Goal: Task Accomplishment & Management: Complete application form

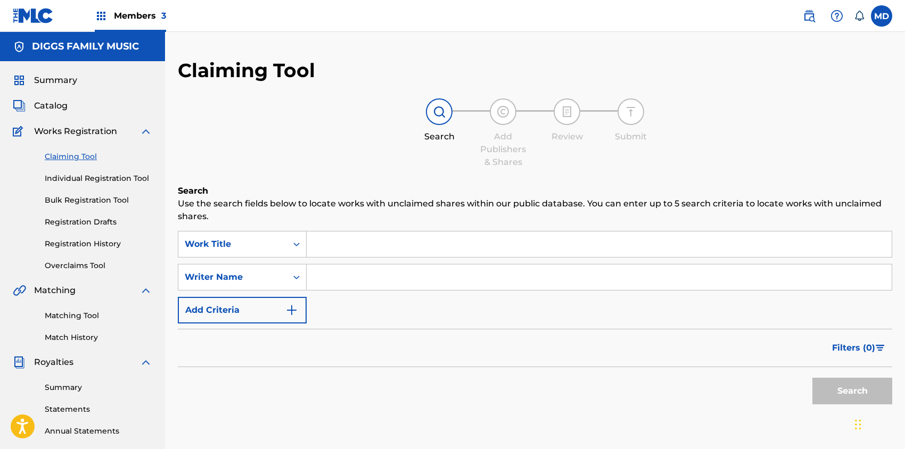
click at [58, 80] on span "Summary" at bounding box center [55, 80] width 43 height 13
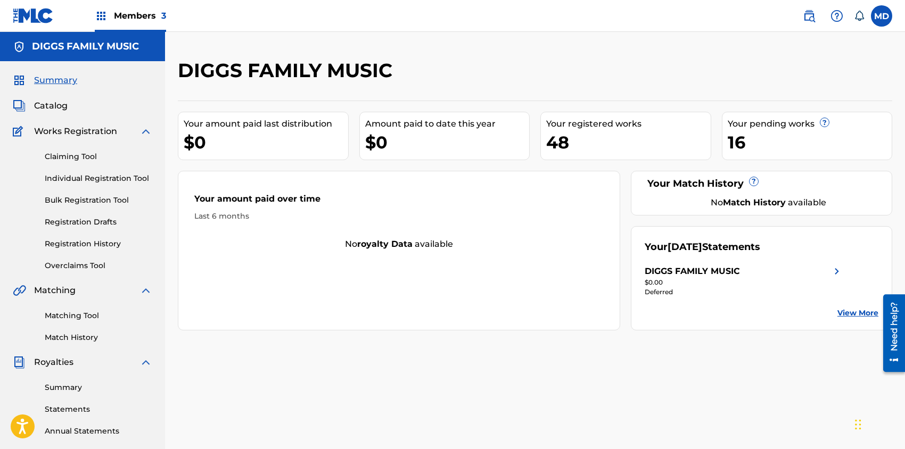
click at [73, 245] on link "Registration History" at bounding box center [99, 244] width 108 height 11
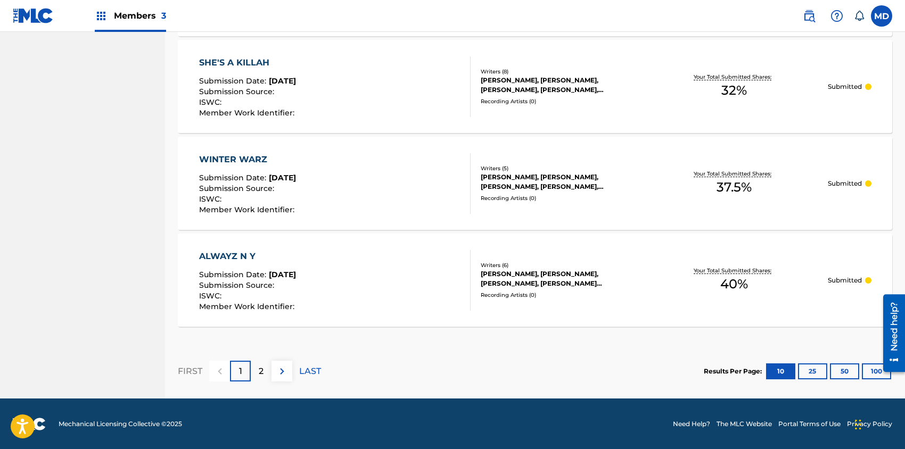
scroll to position [969, 0]
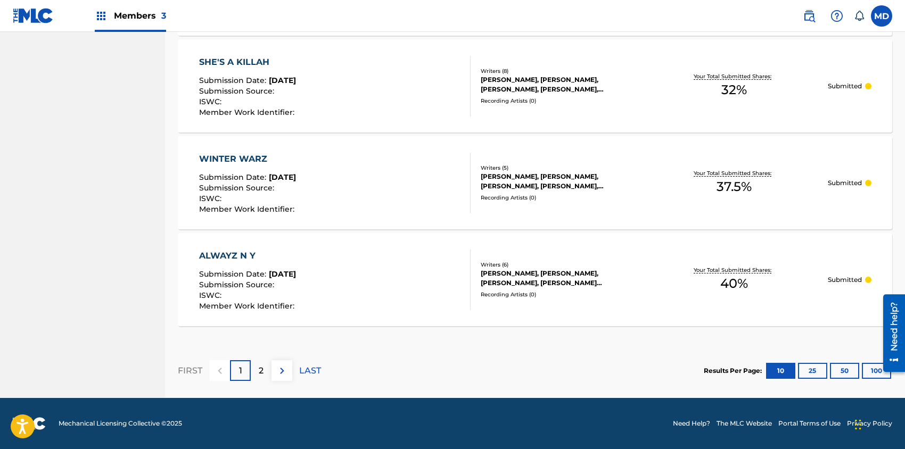
click at [264, 364] on div "2" at bounding box center [261, 371] width 21 height 21
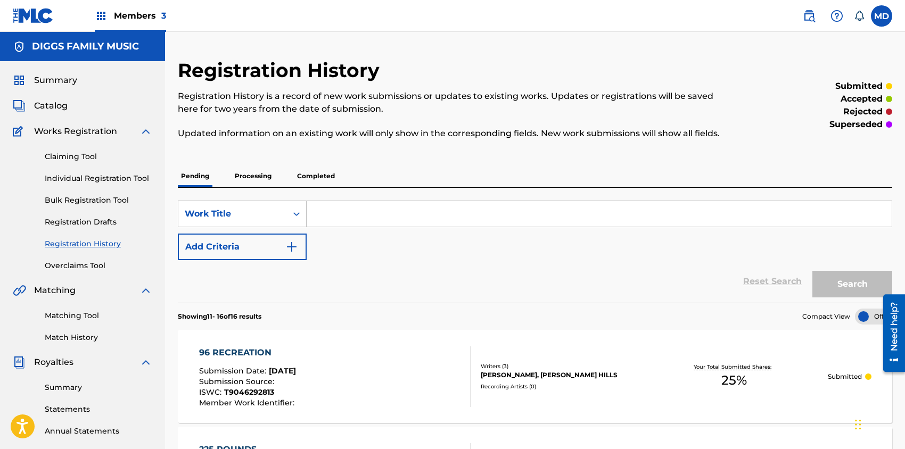
scroll to position [0, 0]
click at [67, 157] on link "Claiming Tool" at bounding box center [99, 156] width 108 height 11
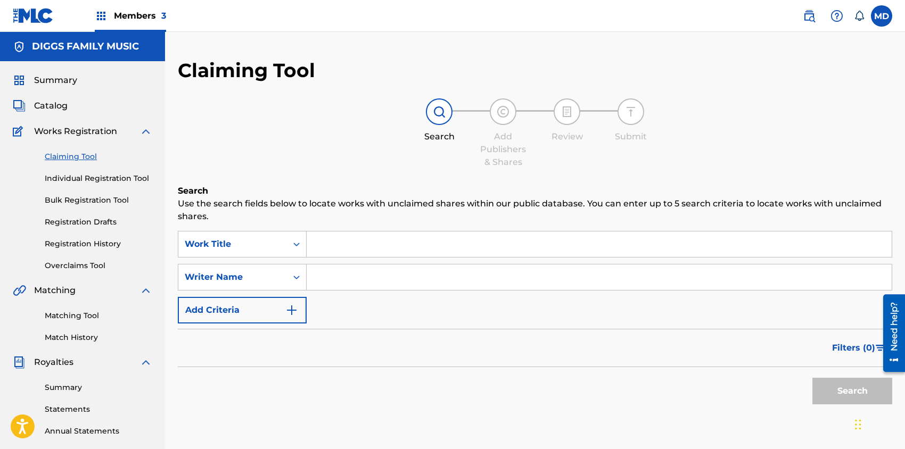
click at [134, 18] on span "Members 3" at bounding box center [140, 16] width 52 height 12
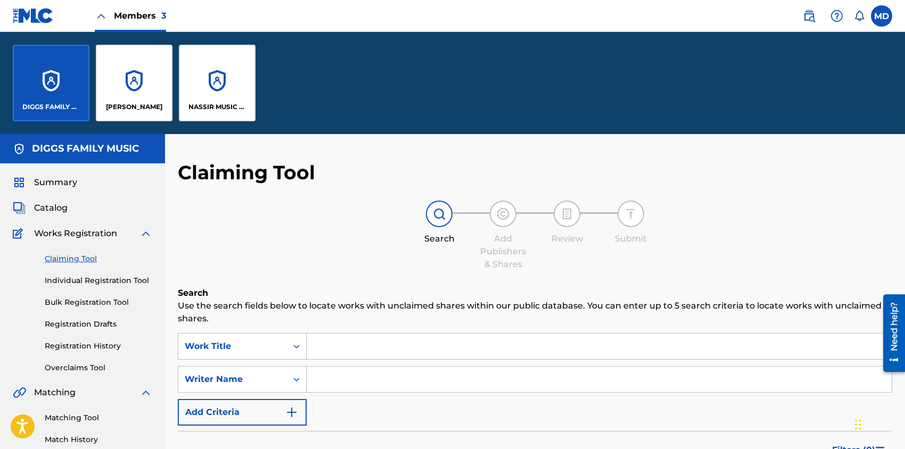
click at [881, 14] on label at bounding box center [881, 15] width 21 height 21
click at [882, 16] on input "MD [PERSON_NAME] [EMAIL_ADDRESS][DOMAIN_NAME] Notification Preferences Profile …" at bounding box center [882, 16] width 0 height 0
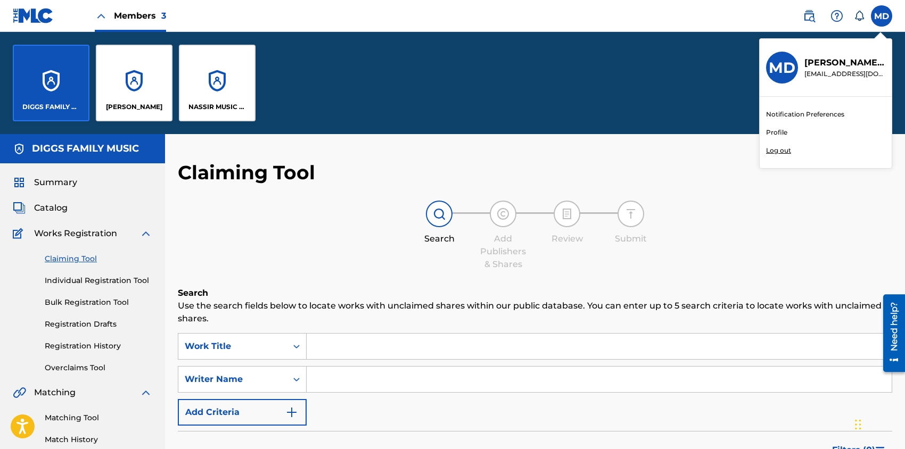
click at [775, 134] on link "Profile" at bounding box center [776, 133] width 21 height 10
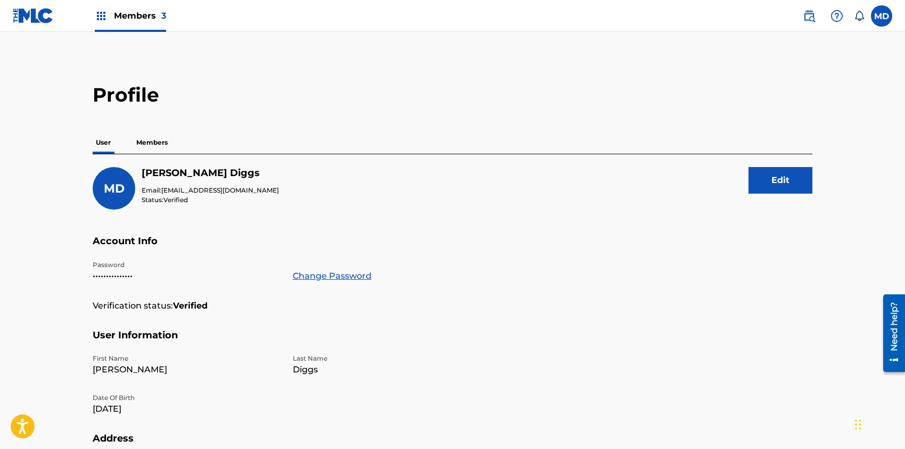
click at [152, 143] on p "Members" at bounding box center [152, 143] width 38 height 22
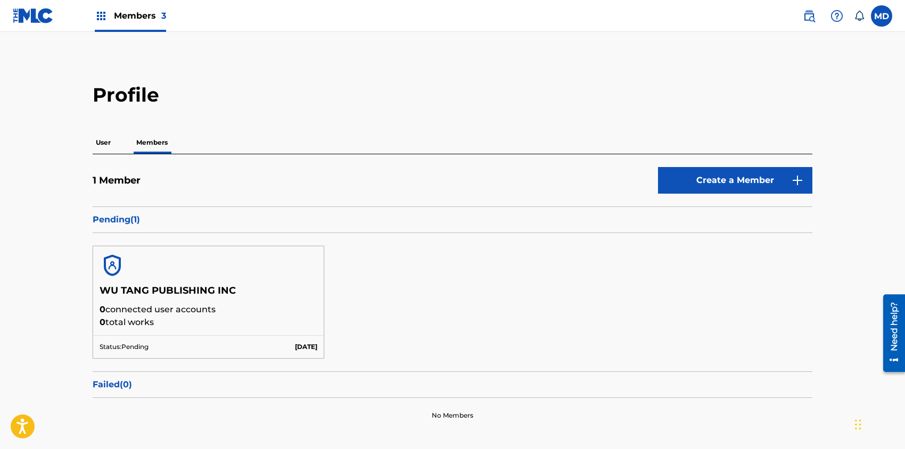
click at [108, 143] on p "User" at bounding box center [103, 143] width 21 height 22
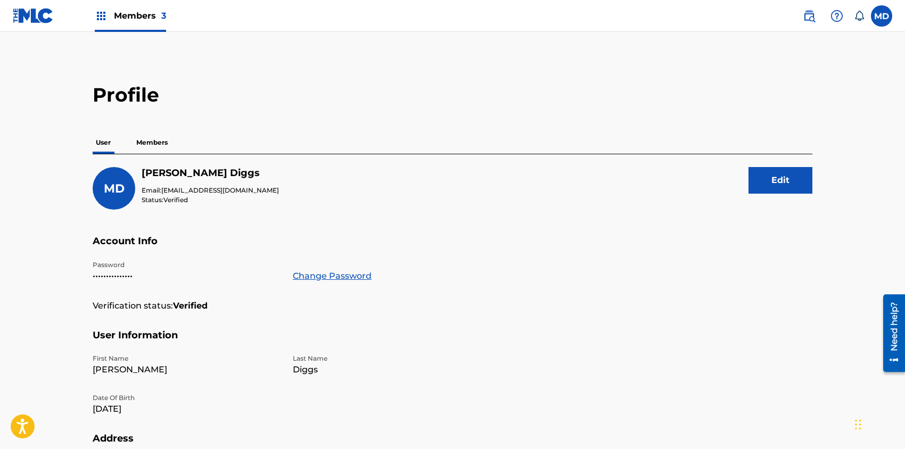
click at [133, 17] on span "Members 3" at bounding box center [140, 16] width 52 height 12
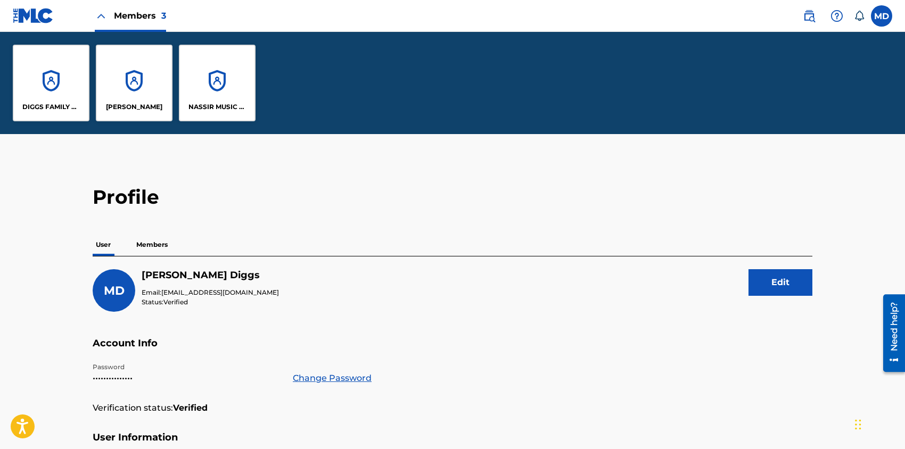
click at [69, 100] on div "DIGGS FAMILY MUSIC" at bounding box center [51, 83] width 77 height 77
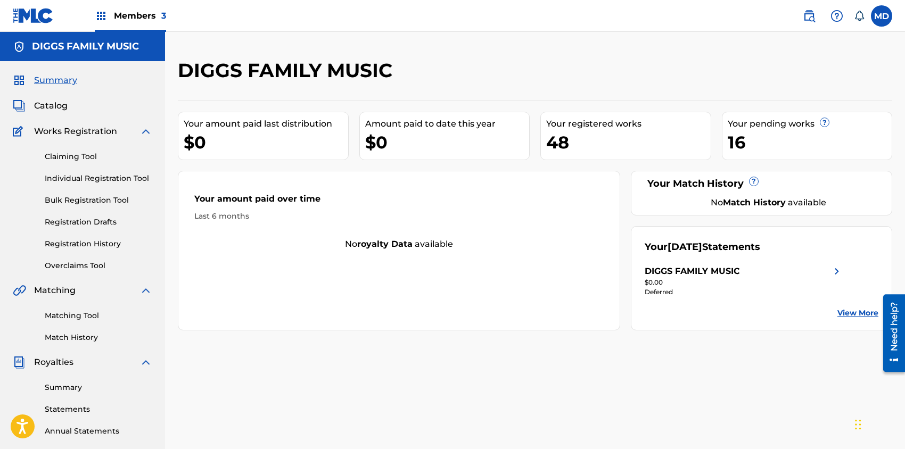
click at [55, 105] on span "Catalog" at bounding box center [51, 106] width 34 height 13
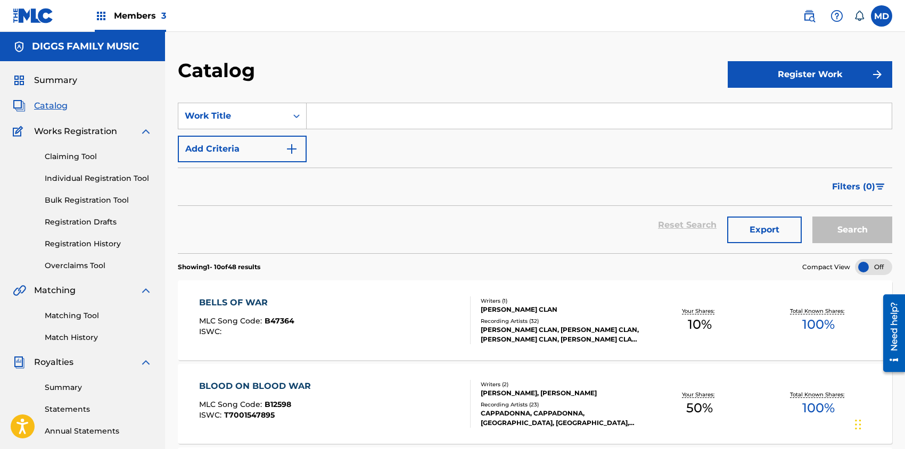
click at [371, 119] on input "Search Form" at bounding box center [599, 116] width 585 height 26
paste input "FIVE STAGES OF CONSCIOUNESS"
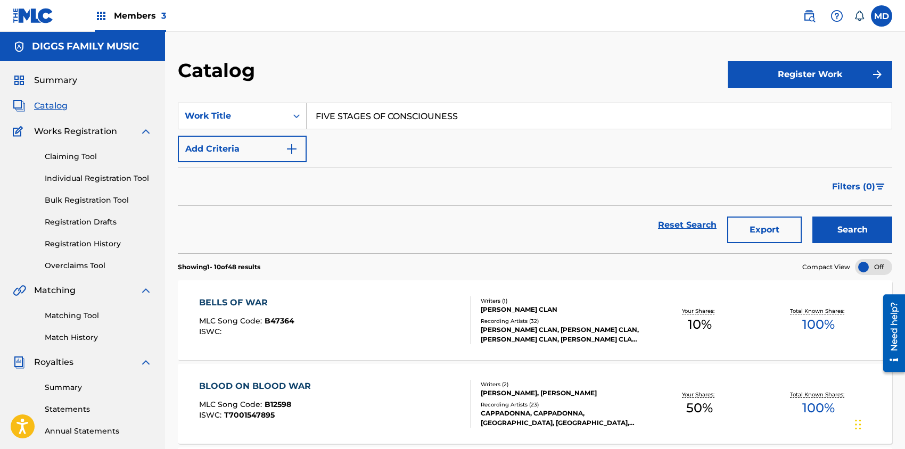
type input "FIVE STAGES OF CONSCIOUNESS"
click at [813, 217] on button "Search" at bounding box center [853, 230] width 80 height 27
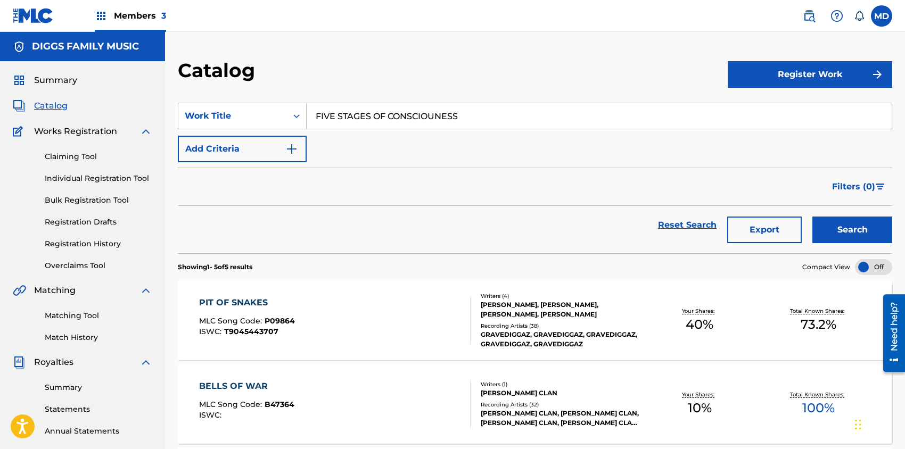
click at [261, 148] on button "Add Criteria" at bounding box center [242, 149] width 129 height 27
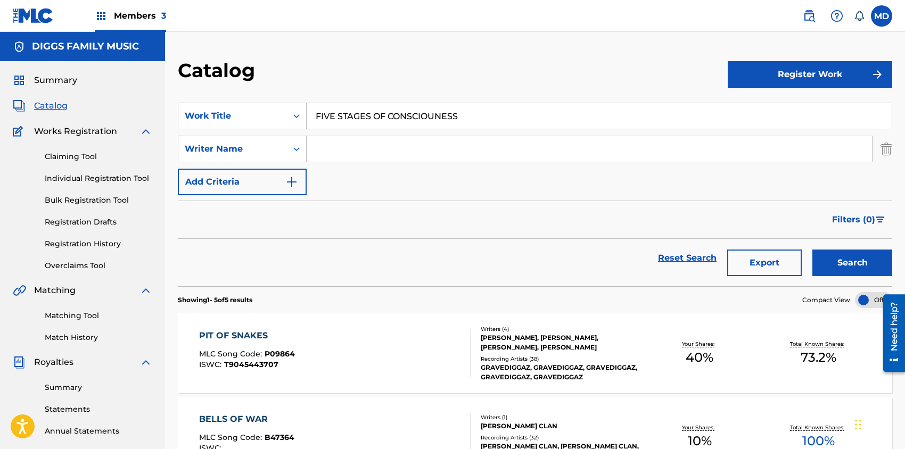
click at [359, 144] on input "Search Form" at bounding box center [590, 149] width 566 height 26
paste input "[PERSON_NAME] [PERSON_NAME]"
type input "[PERSON_NAME] [PERSON_NAME]"
click at [841, 258] on button "Search" at bounding box center [853, 263] width 80 height 27
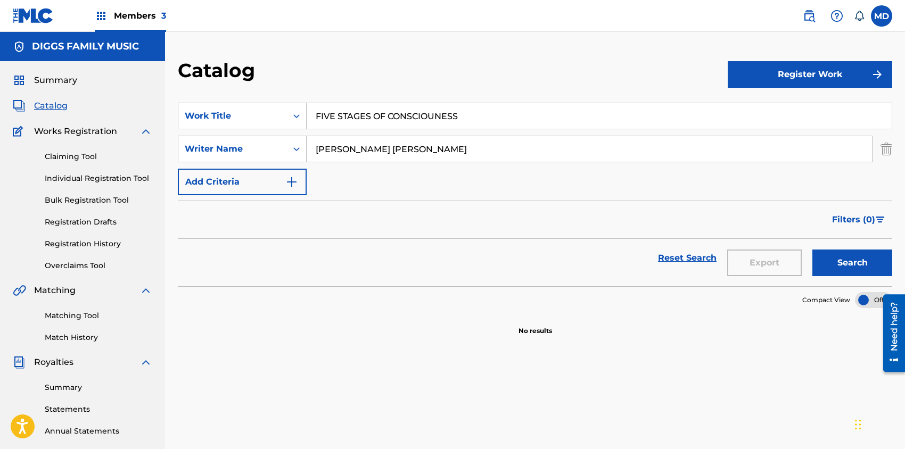
click at [260, 182] on button "Add Criteria" at bounding box center [242, 182] width 129 height 27
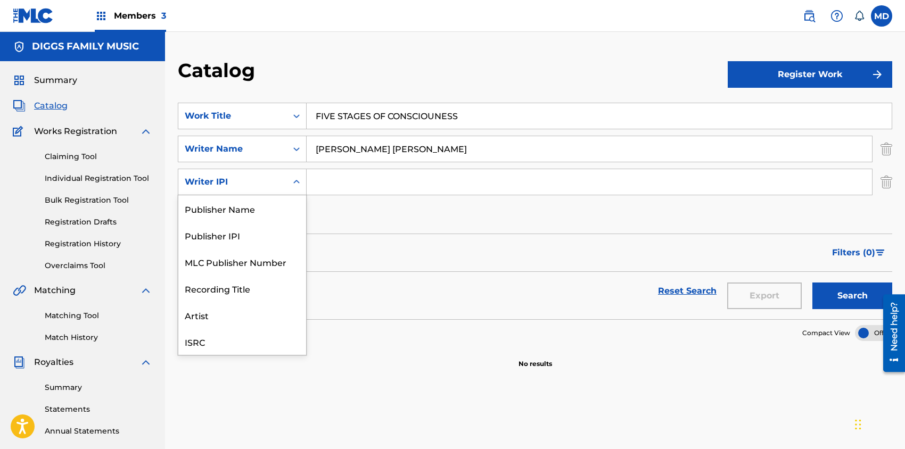
click at [290, 181] on div "Search Form" at bounding box center [296, 182] width 19 height 19
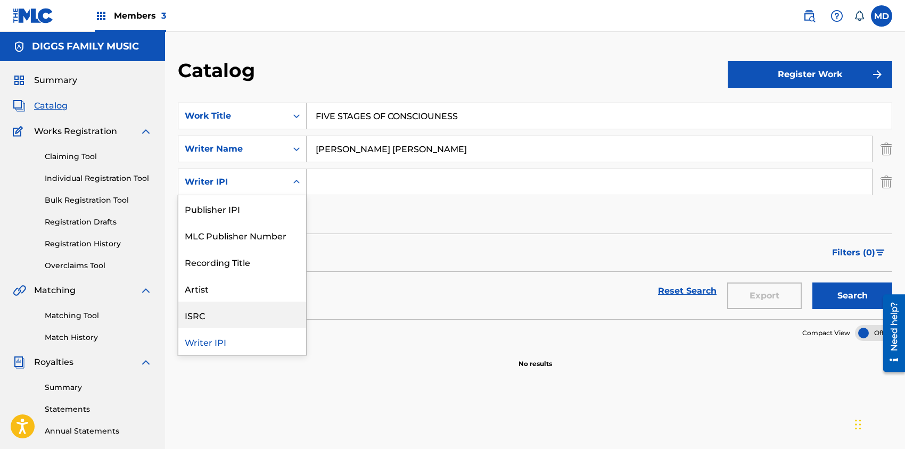
click at [226, 320] on div "ISRC" at bounding box center [242, 315] width 128 height 27
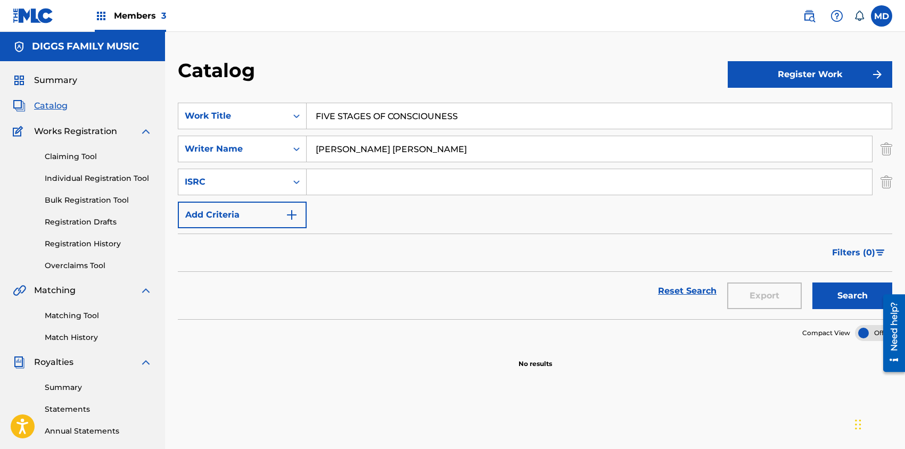
click at [370, 184] on input "Search Form" at bounding box center [590, 182] width 566 height 26
paste input "T-334.455.754-2"
type input "T-334.455.754-2"
click at [829, 295] on button "Search" at bounding box center [853, 296] width 80 height 27
click at [67, 156] on link "Claiming Tool" at bounding box center [99, 156] width 108 height 11
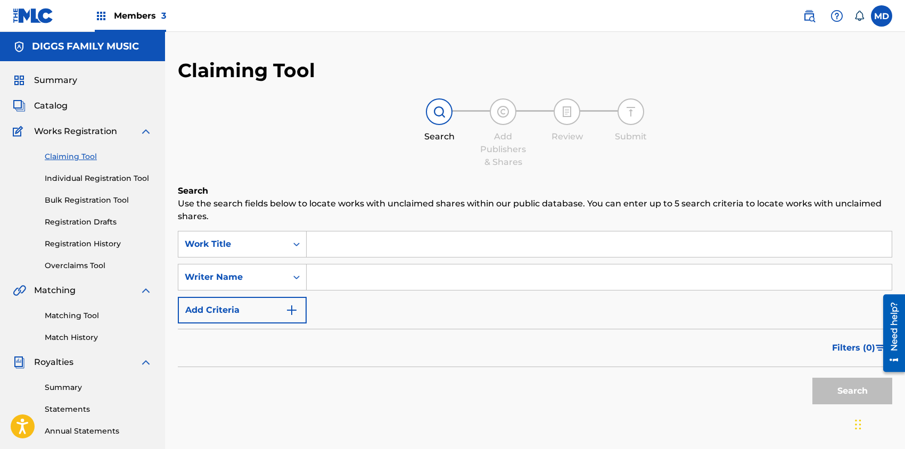
click at [377, 244] on input "Search Form" at bounding box center [599, 245] width 585 height 26
paste input "T-334.455.754-2"
type input "T-334.455.754-2"
click at [258, 244] on div "Work Title" at bounding box center [233, 244] width 96 height 13
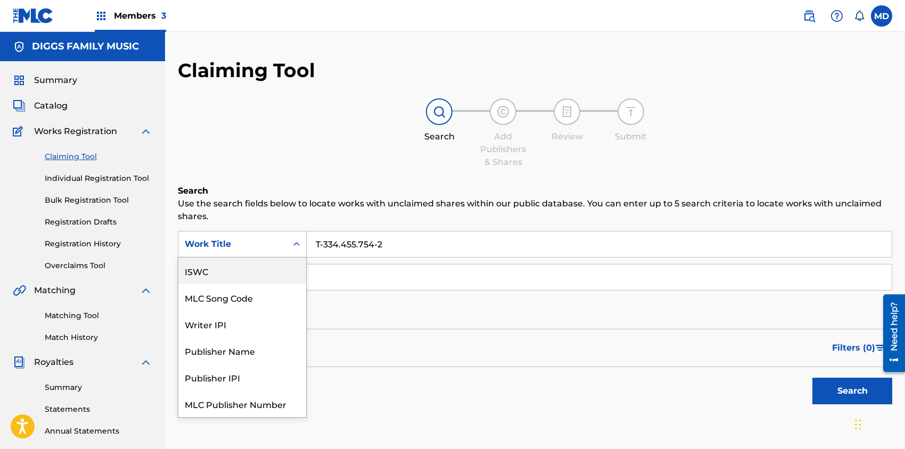
click at [244, 277] on div "ISWC" at bounding box center [242, 271] width 128 height 27
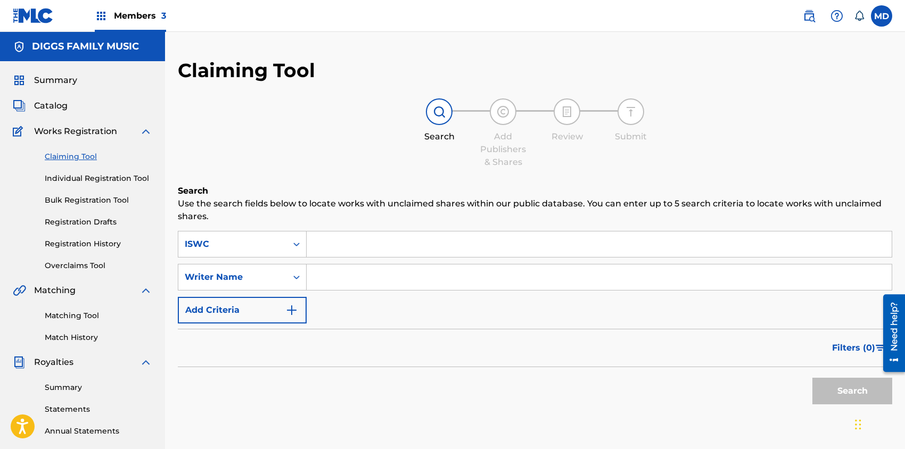
click at [392, 247] on input "Search Form" at bounding box center [599, 245] width 585 height 26
paste input "T-334.455.754-2"
type input "T-334.455.754-2"
click at [836, 386] on button "Search" at bounding box center [853, 391] width 80 height 27
click at [97, 179] on link "Individual Registration Tool" at bounding box center [99, 178] width 108 height 11
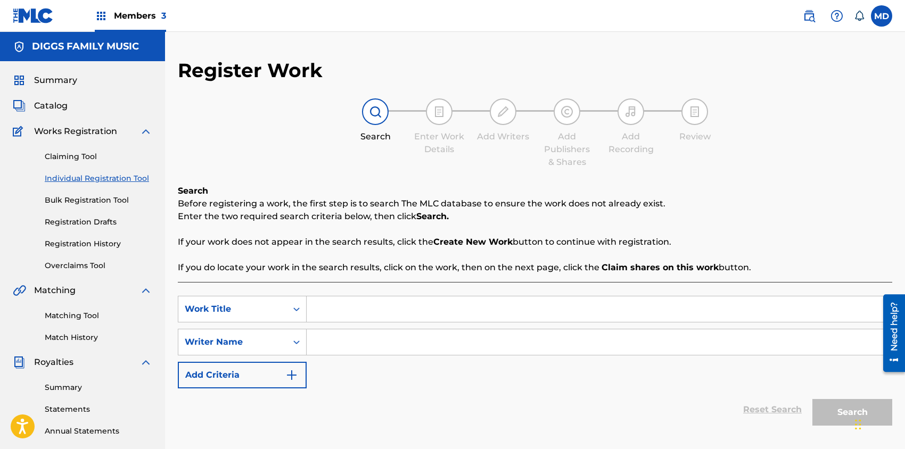
click at [365, 309] on input "Search Form" at bounding box center [599, 310] width 585 height 26
paste input "FIVE STAGES OF CONSCIOUNESS"
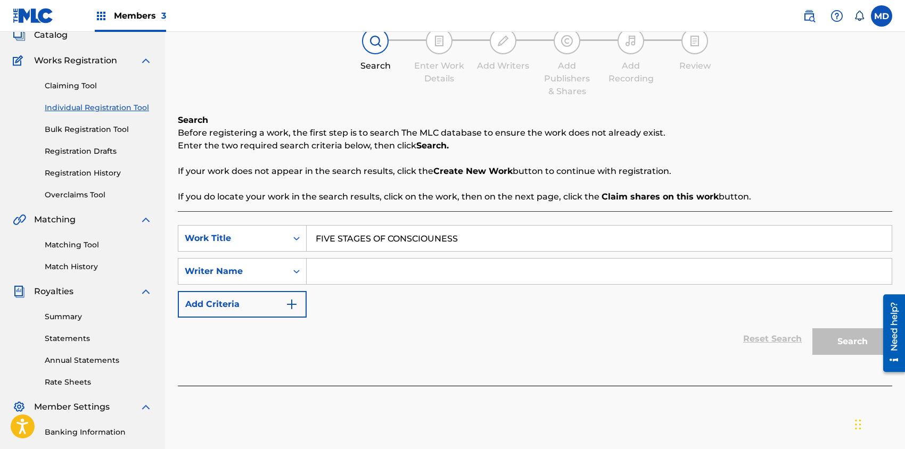
type input "FIVE STAGES OF CONSCIOUNESS"
click at [363, 272] on input "Search Form" at bounding box center [599, 272] width 585 height 26
click at [395, 268] on input "Search Form" at bounding box center [599, 272] width 585 height 26
paste input "[PERSON_NAME] [PERSON_NAME]"
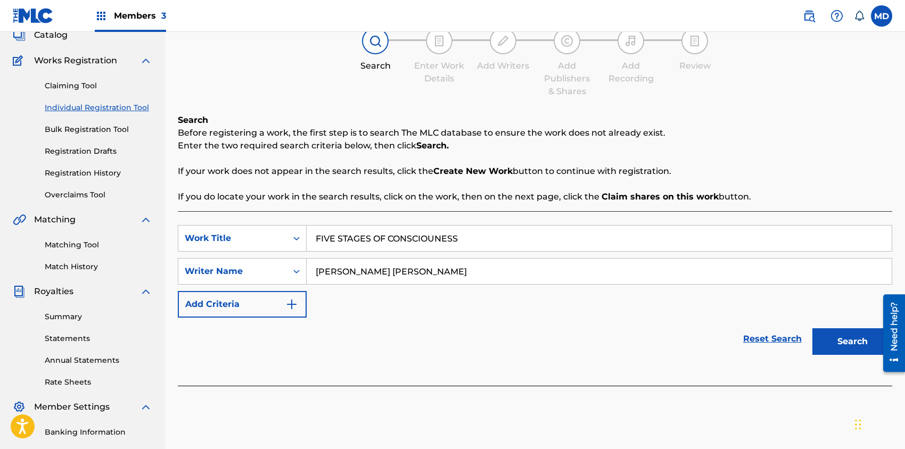
click at [835, 344] on button "Search" at bounding box center [853, 342] width 80 height 27
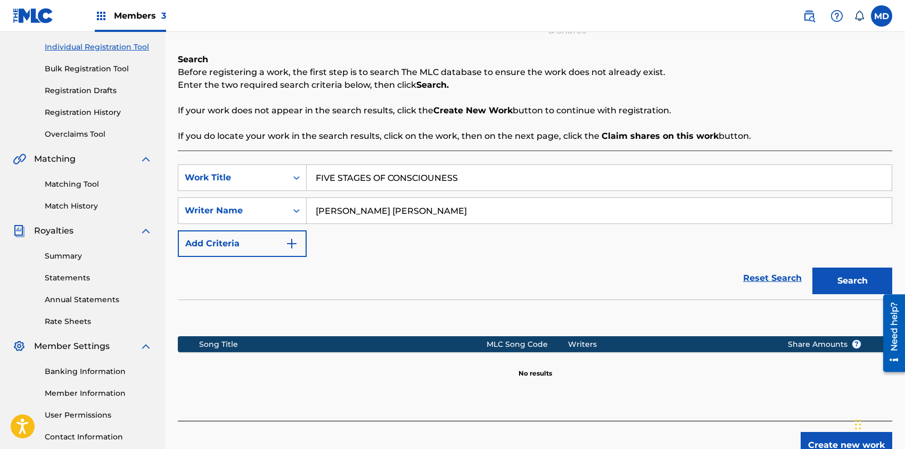
scroll to position [69, 0]
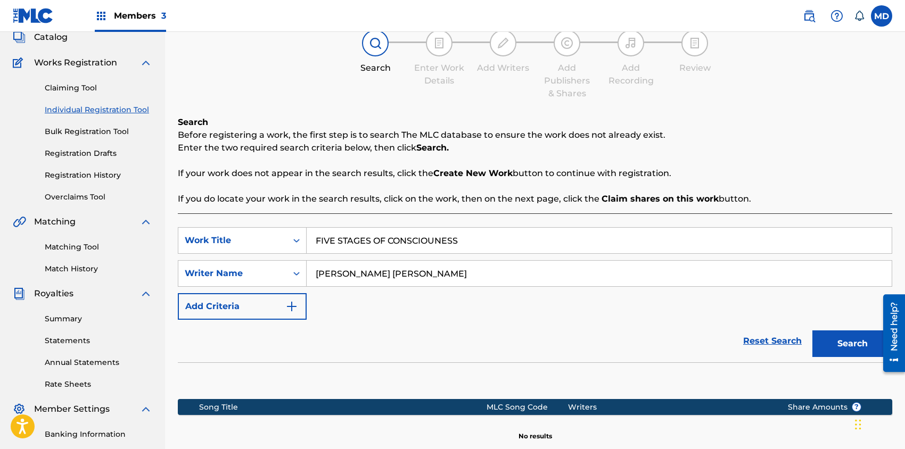
drag, startPoint x: 365, startPoint y: 276, endPoint x: 316, endPoint y: 276, distance: 48.5
click at [316, 276] on input "[PERSON_NAME] [PERSON_NAME]" at bounding box center [599, 274] width 585 height 26
click at [462, 277] on input "[PERSON_NAME]" at bounding box center [599, 274] width 585 height 26
paste input "[PERSON_NAME]"
type input "[PERSON_NAME] [PERSON_NAME]"
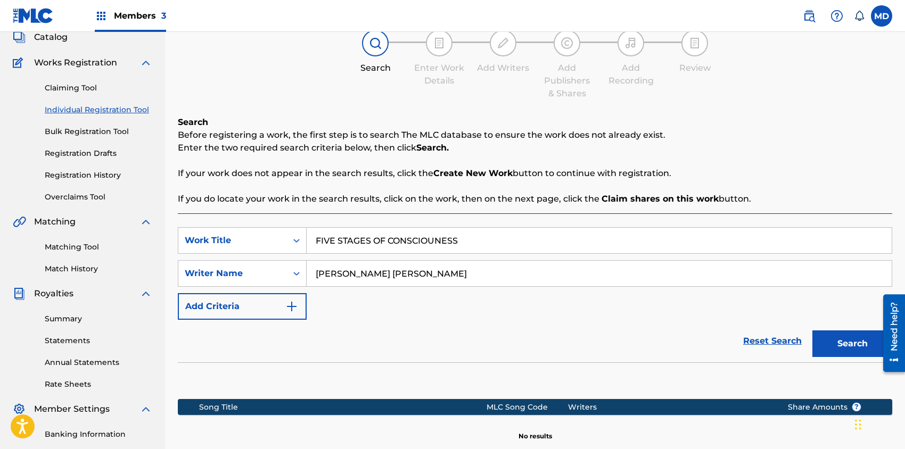
click at [836, 341] on button "Search" at bounding box center [853, 344] width 80 height 27
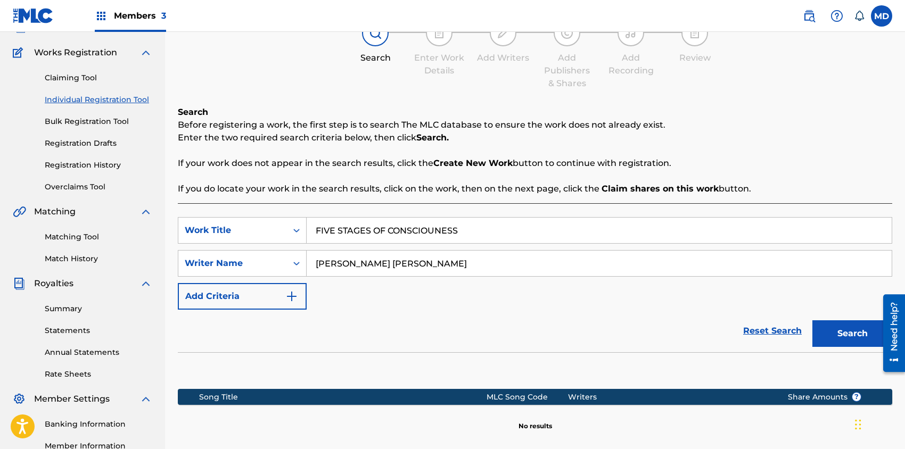
scroll to position [140, 0]
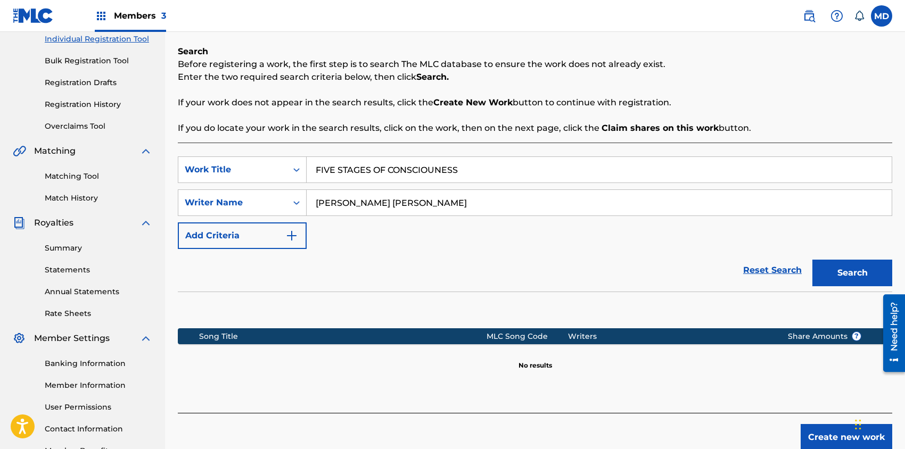
click at [263, 232] on button "Add Criteria" at bounding box center [242, 236] width 129 height 27
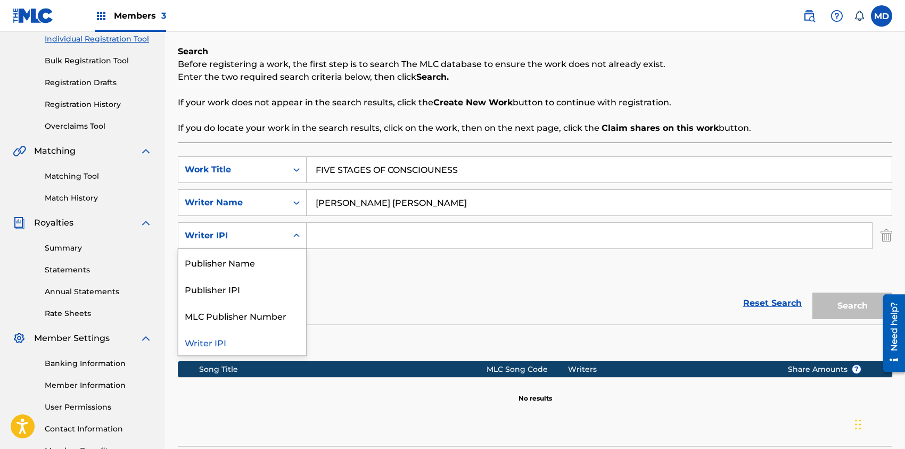
click at [297, 237] on icon "Search Form" at bounding box center [296, 236] width 11 height 11
click at [234, 344] on div "Writer IPI" at bounding box center [242, 342] width 128 height 27
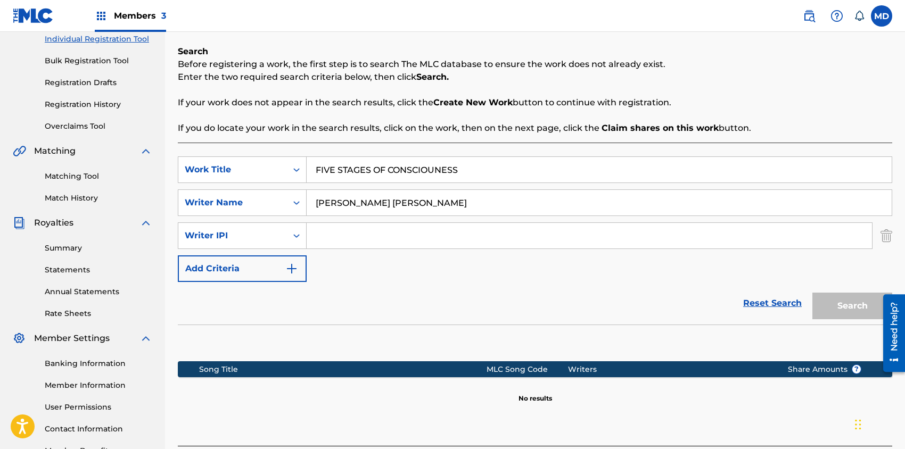
click at [422, 235] on input "Search Form" at bounding box center [590, 236] width 566 height 26
paste input "00456419832"
click at [845, 304] on button "Search" at bounding box center [853, 306] width 80 height 27
click at [328, 236] on input "00456419832" at bounding box center [590, 236] width 566 height 26
click at [839, 306] on button "Search" at bounding box center [853, 306] width 80 height 27
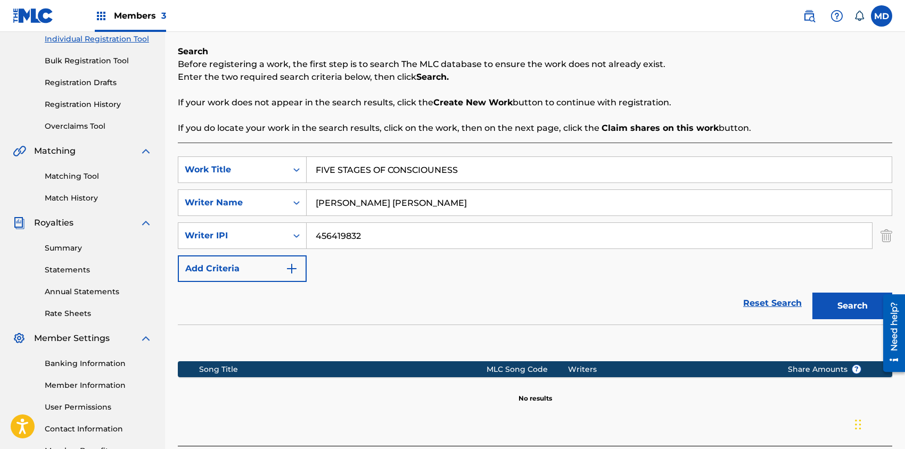
click at [313, 236] on input "456419832" at bounding box center [590, 236] width 566 height 26
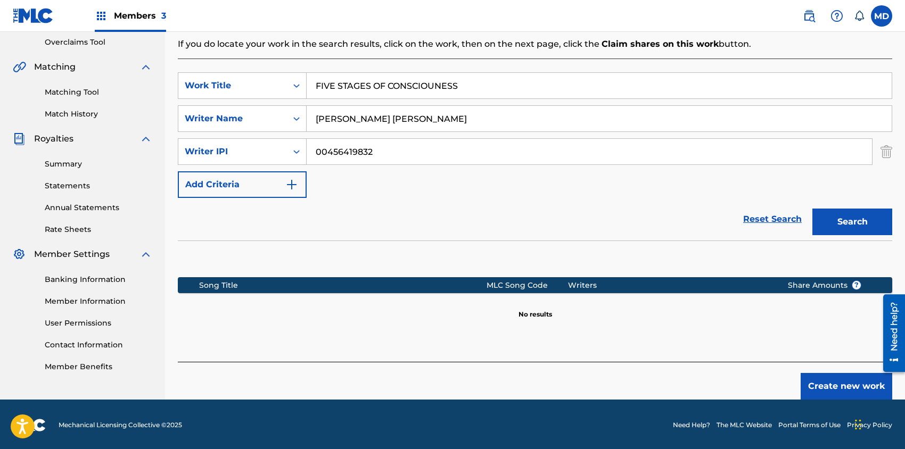
scroll to position [225, 0]
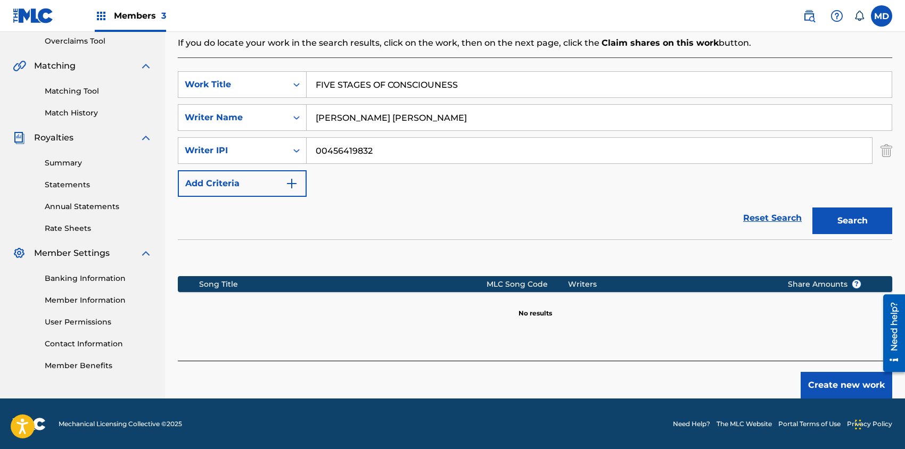
type input "00456419832"
click at [837, 381] on button "Create new work" at bounding box center [847, 385] width 92 height 27
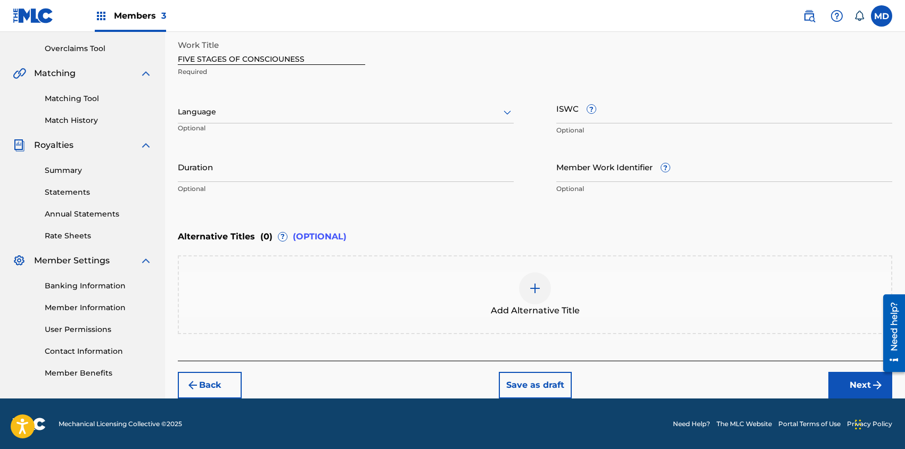
scroll to position [146, 0]
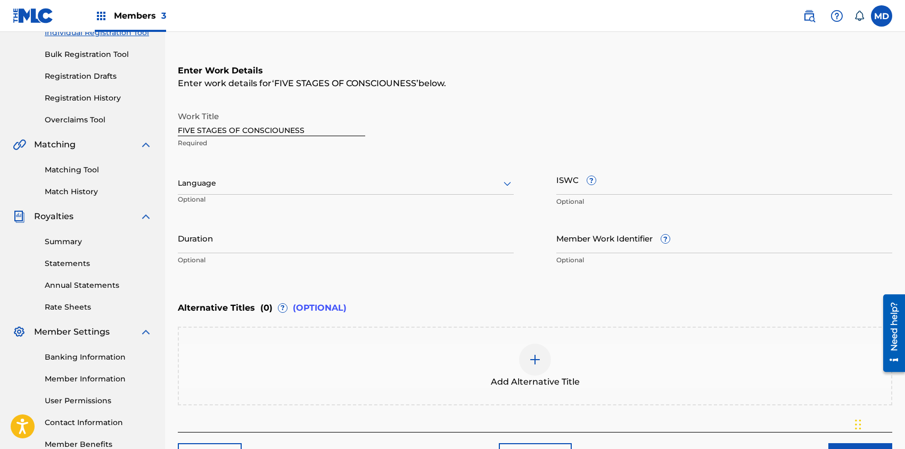
click at [279, 187] on div at bounding box center [346, 183] width 336 height 13
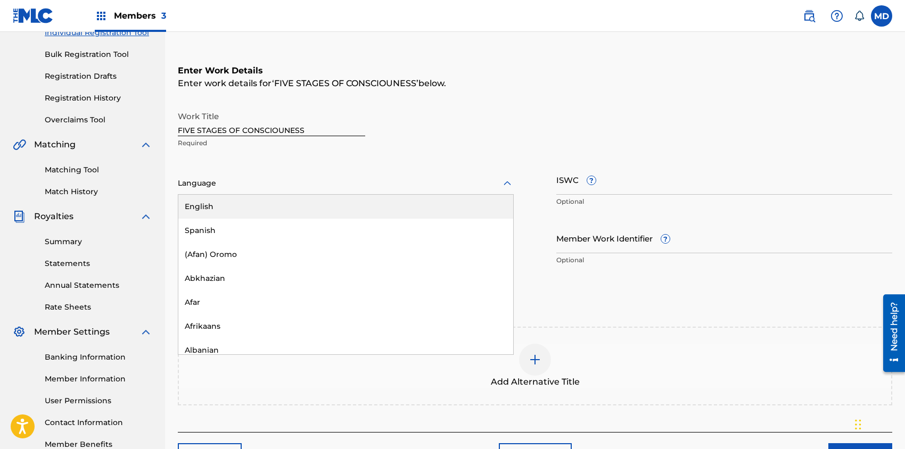
click at [271, 205] on div "English" at bounding box center [345, 207] width 335 height 24
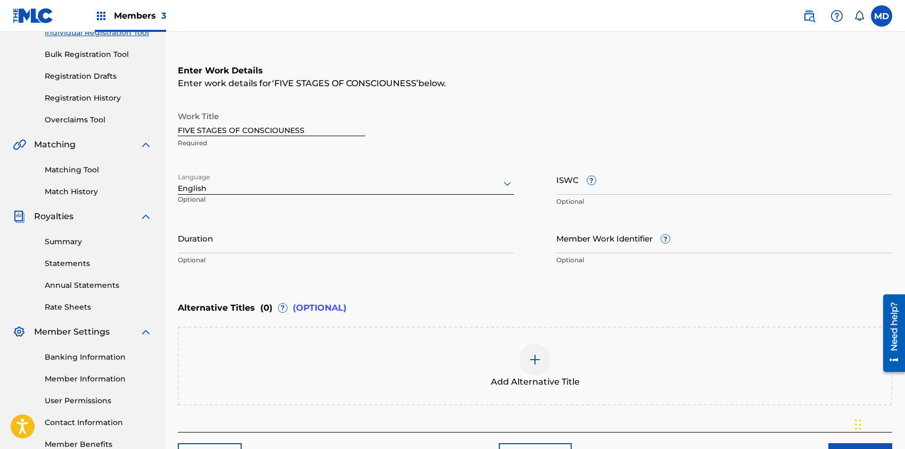
click at [620, 183] on input "ISWC ?" at bounding box center [725, 180] width 336 height 30
paste input "T-334.455.754-2"
type input "T-334.455.754-2"
click at [634, 247] on input "Member Work Identifier ?" at bounding box center [725, 238] width 336 height 30
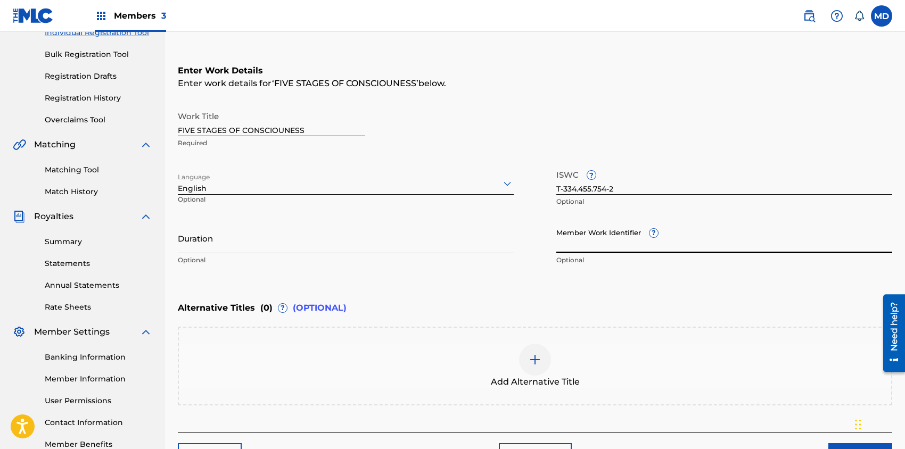
paste input "00456419832"
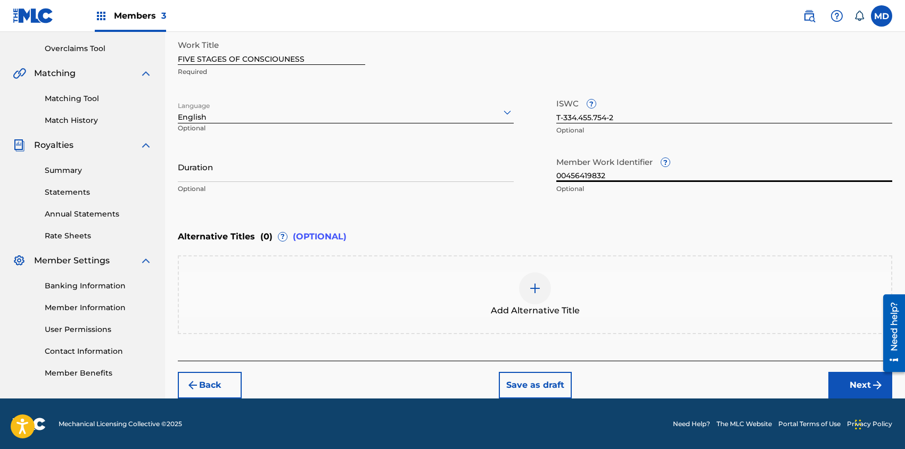
type input "00456419832"
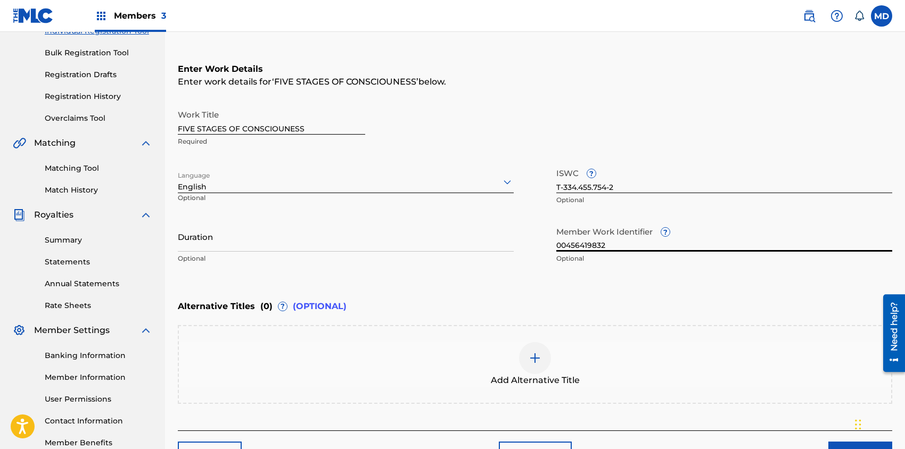
scroll to position [146, 0]
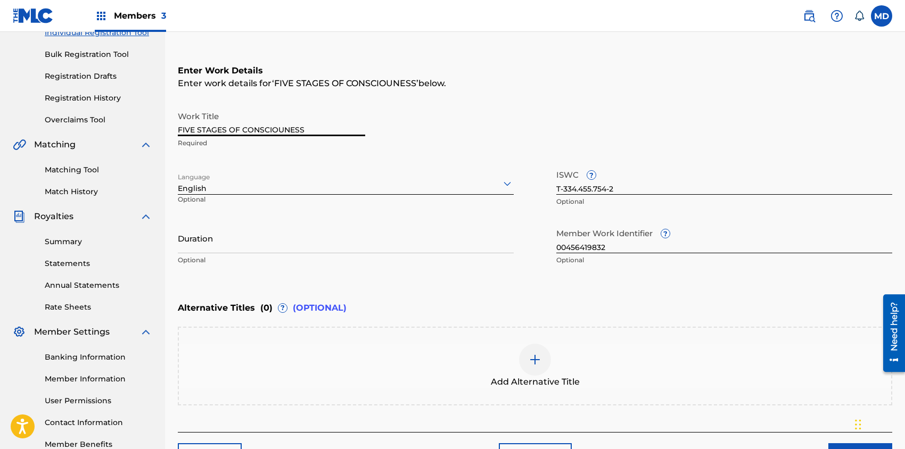
drag, startPoint x: 316, startPoint y: 129, endPoint x: 175, endPoint y: 137, distance: 140.8
click at [175, 137] on div "Register Work Search Enter Work Details Add Writers Add Publishers & Shares Add…" at bounding box center [535, 192] width 740 height 558
paste input "5"
type input "5 STAGES OF CONSCIOUNESS"
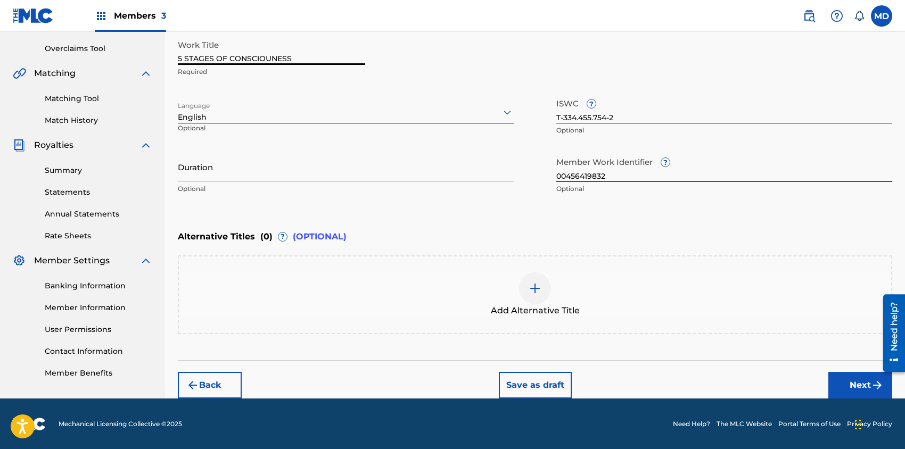
click at [345, 273] on div "Add Alternative Title" at bounding box center [535, 295] width 713 height 45
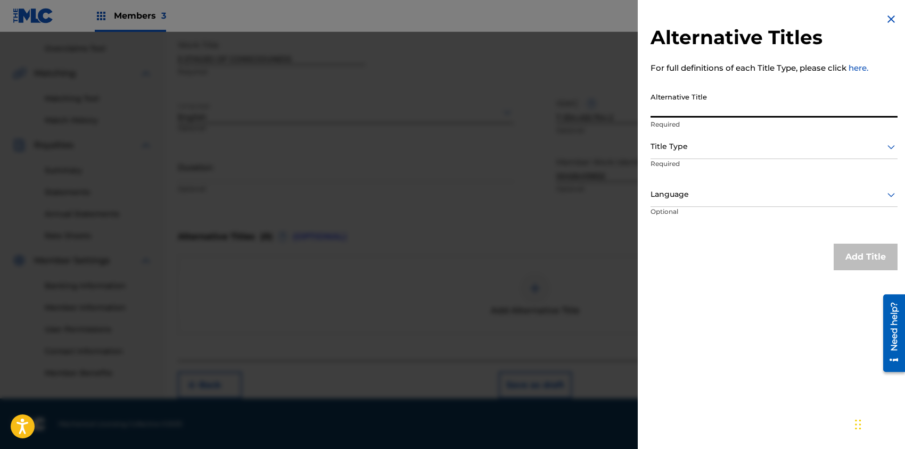
click at [699, 107] on input "Alternative Title" at bounding box center [774, 102] width 247 height 30
paste input "FIVE STAGES OF CONSCIOUNESS"
type input "FIVE STAGES OF CONSCIOUNESS"
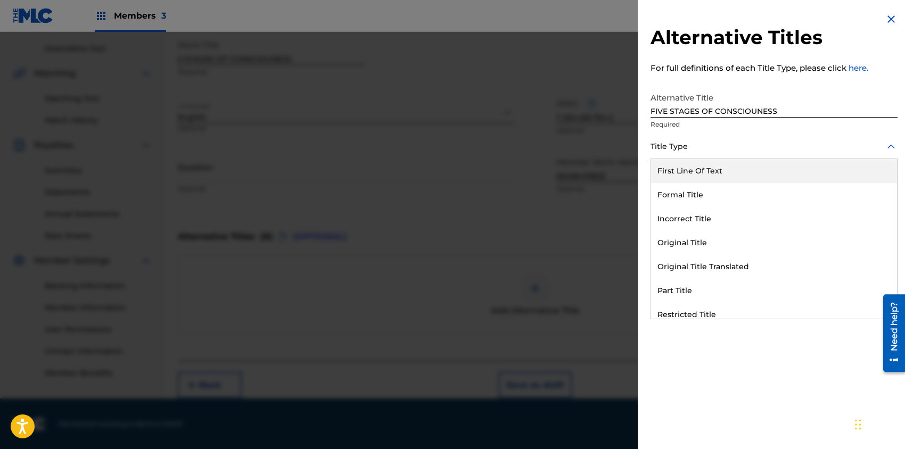
click at [704, 149] on div at bounding box center [774, 146] width 247 height 13
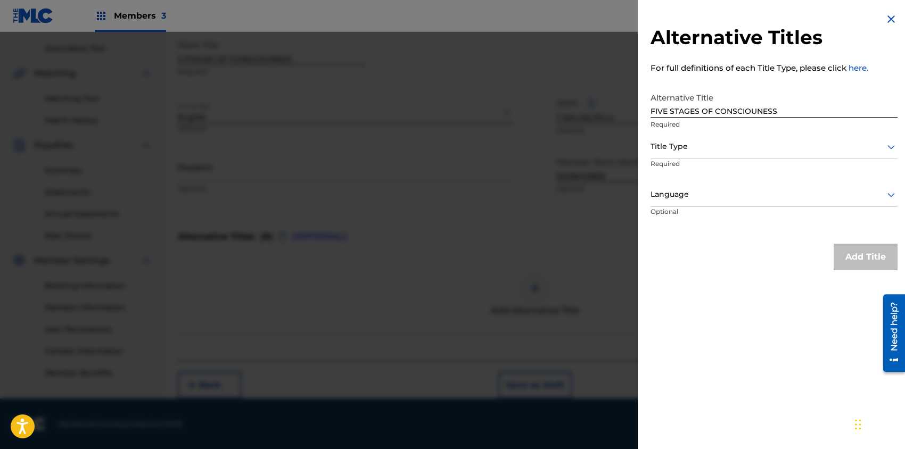
click at [702, 130] on div "Alternative Title FIVE STAGES OF CONSCIOUNESS Required" at bounding box center [774, 111] width 247 height 48
click at [707, 151] on div at bounding box center [774, 146] width 247 height 13
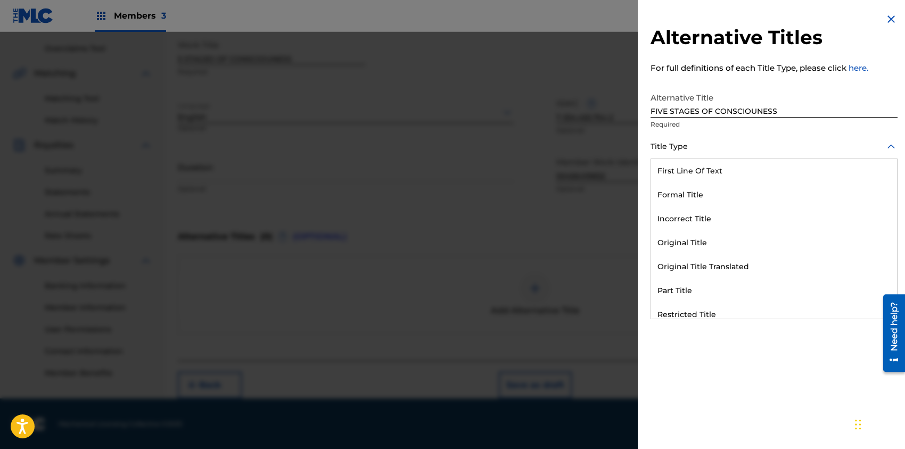
scroll to position [103, 0]
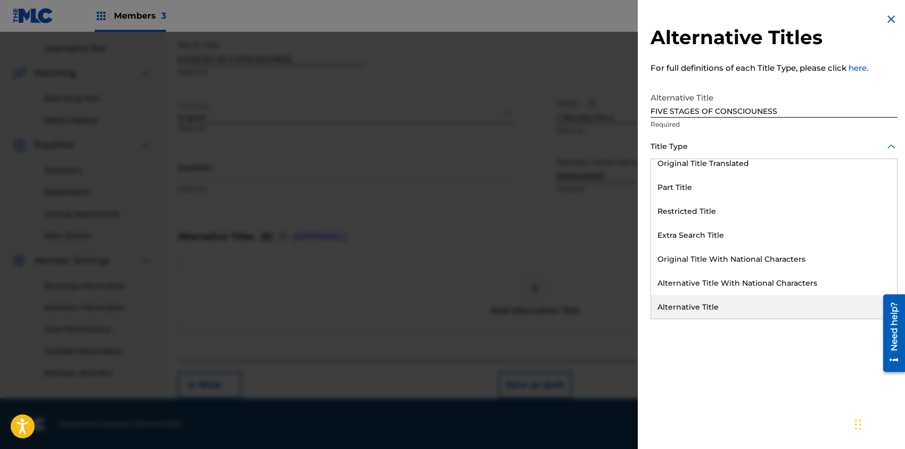
click at [708, 306] on div "Alternative Title" at bounding box center [774, 308] width 246 height 24
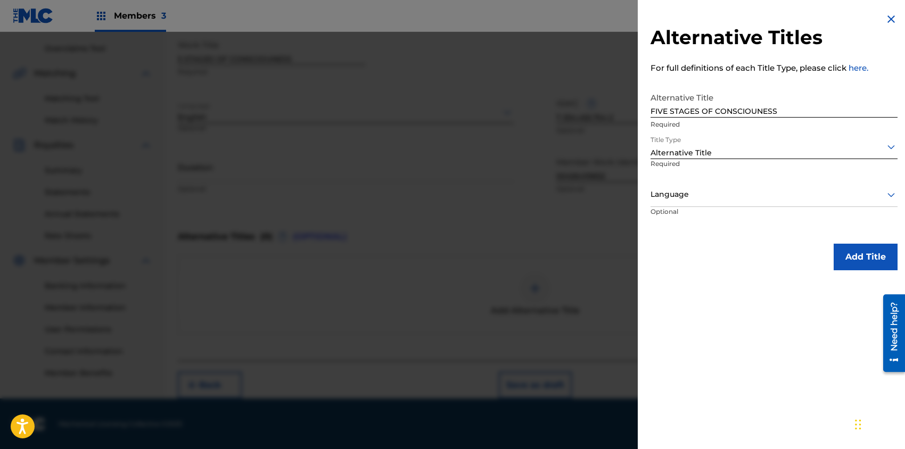
click at [716, 197] on div at bounding box center [774, 194] width 247 height 13
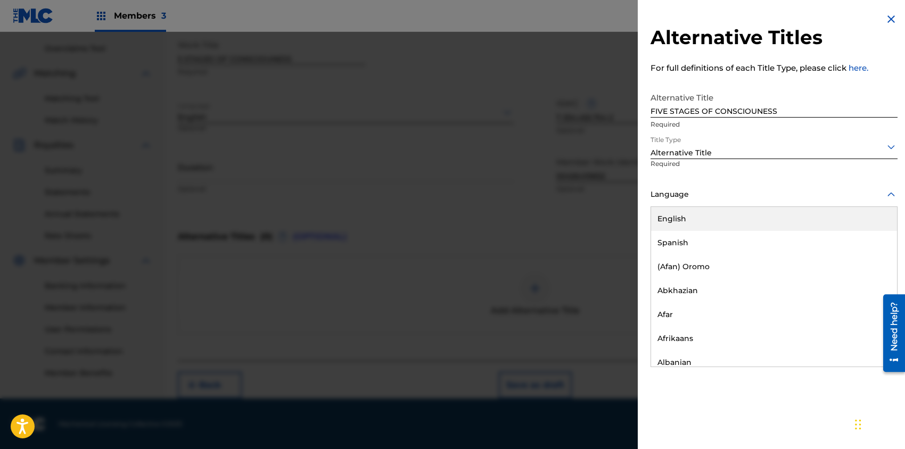
click at [700, 223] on div "English" at bounding box center [774, 219] width 246 height 24
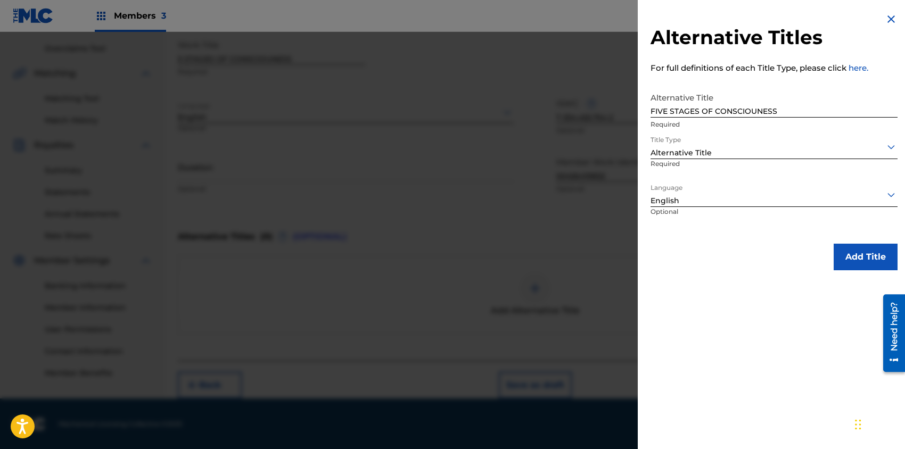
click at [854, 251] on button "Add Title" at bounding box center [866, 257] width 64 height 27
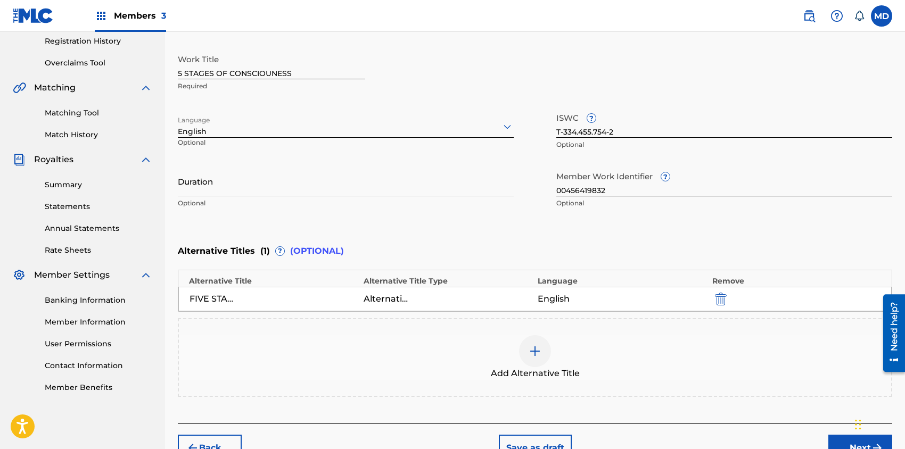
scroll to position [266, 0]
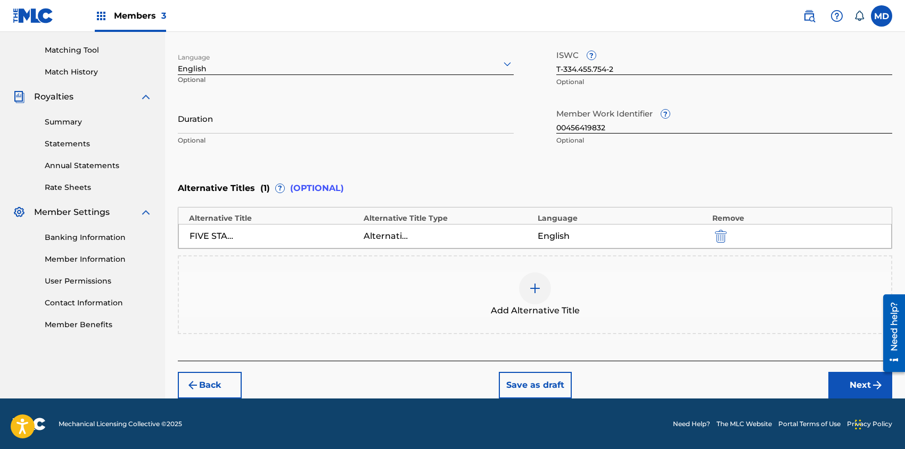
click at [860, 382] on button "Next" at bounding box center [861, 385] width 64 height 27
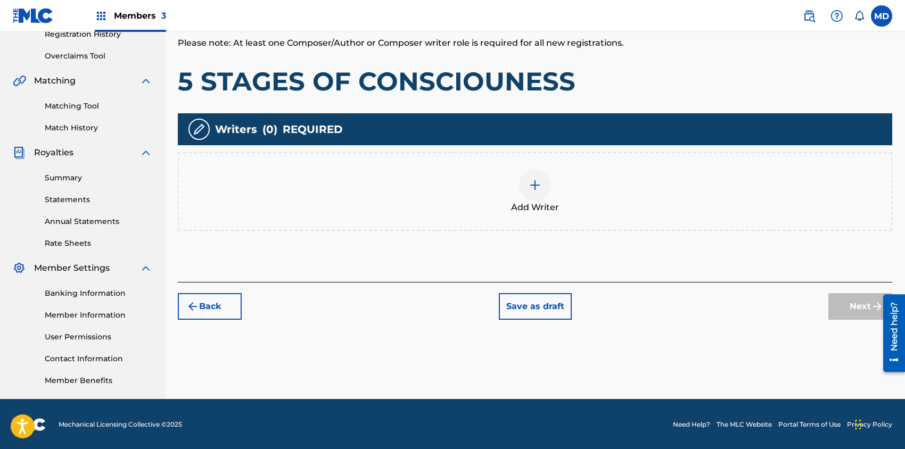
scroll to position [211, 0]
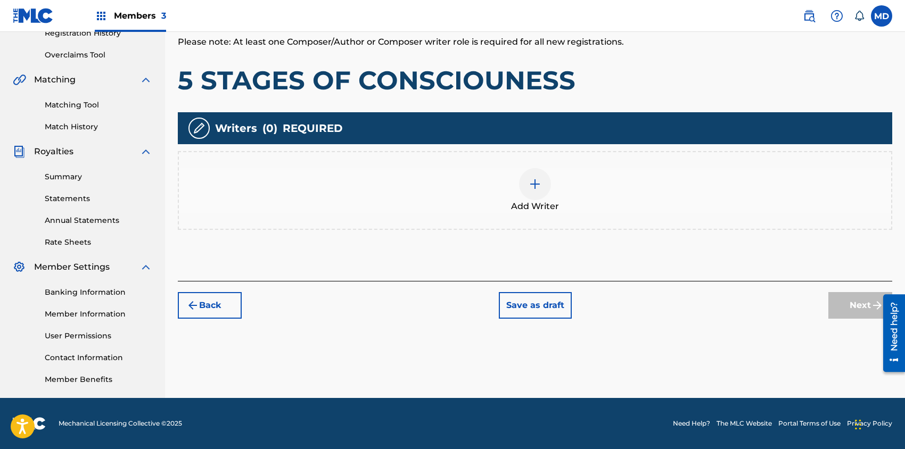
click at [539, 187] on img at bounding box center [535, 184] width 13 height 13
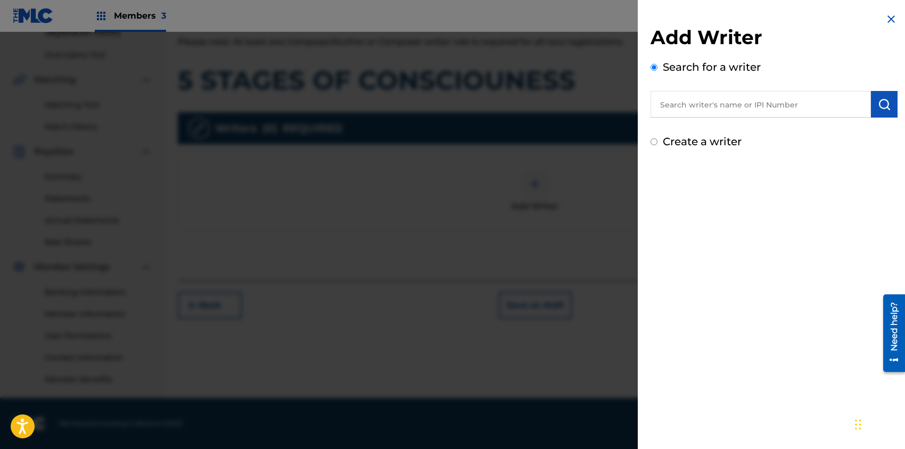
click at [751, 111] on input "text" at bounding box center [761, 104] width 220 height 27
paste input "00456419832"
type input "00456419832"
click at [878, 107] on img "submit" at bounding box center [884, 104] width 13 height 13
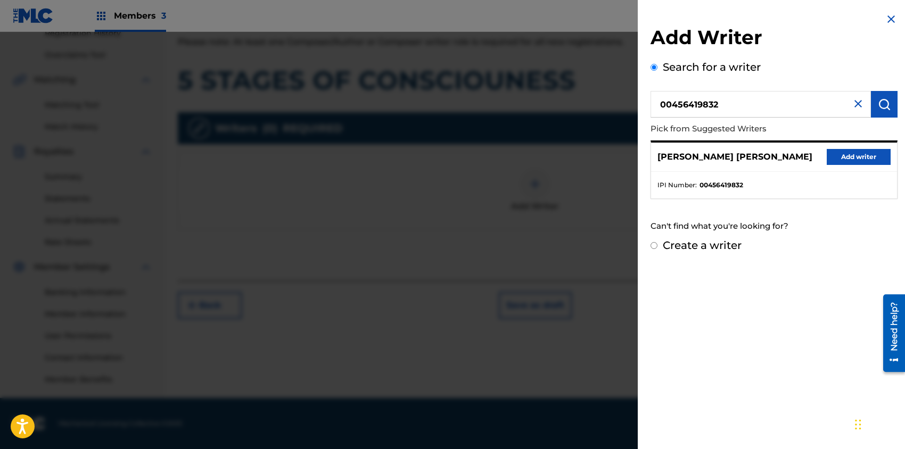
click at [857, 157] on button "Add writer" at bounding box center [859, 157] width 64 height 16
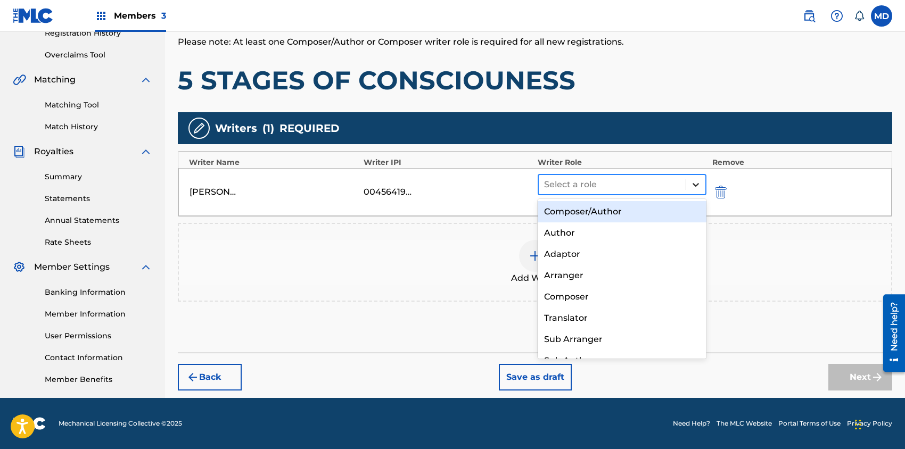
click at [692, 181] on icon at bounding box center [696, 184] width 11 height 11
click at [624, 211] on div "Composer/Author" at bounding box center [622, 211] width 169 height 21
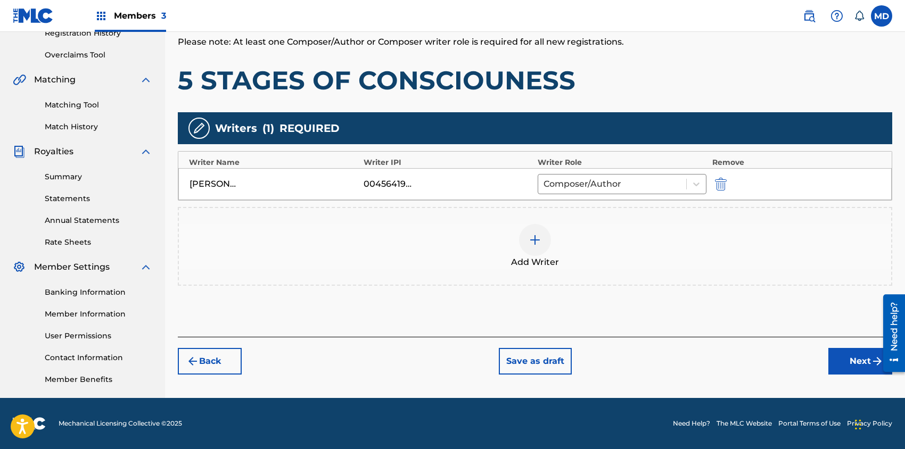
click at [529, 241] on img at bounding box center [535, 240] width 13 height 13
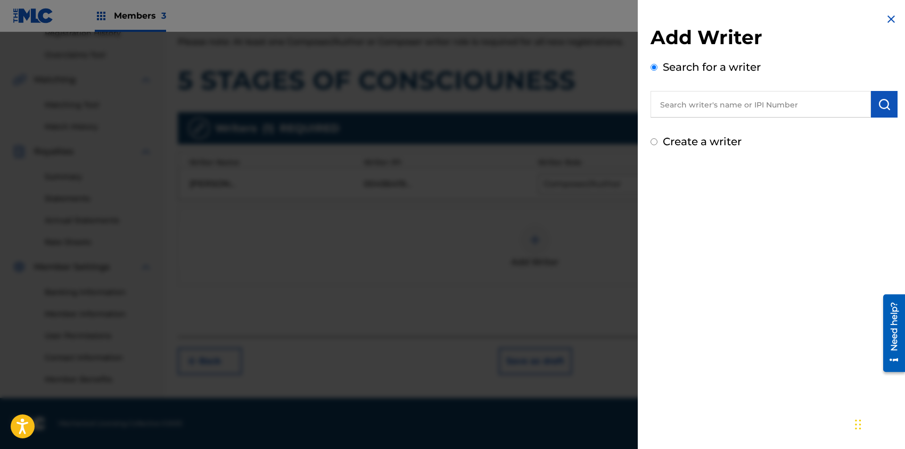
click at [725, 104] on input "text" at bounding box center [761, 104] width 220 height 27
paste input "00196288715"
type input "00196288715"
click at [888, 109] on button "submit" at bounding box center [884, 104] width 27 height 27
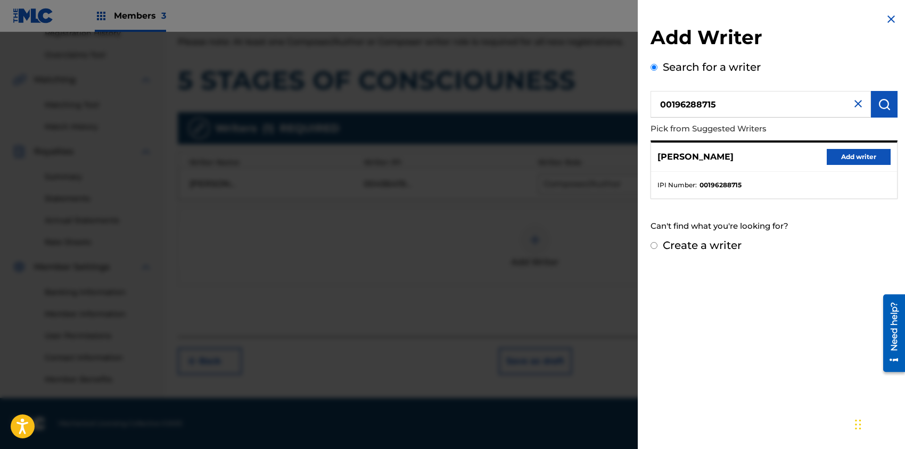
click at [850, 156] on button "Add writer" at bounding box center [859, 157] width 64 height 16
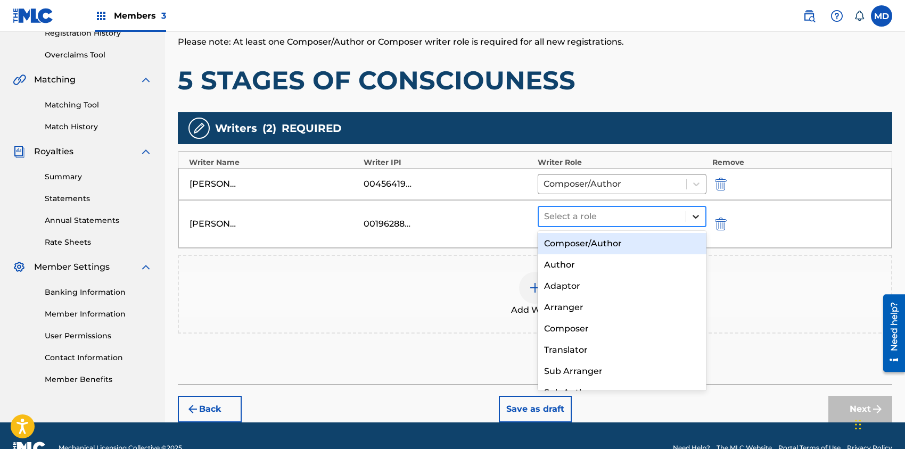
click at [700, 215] on icon at bounding box center [696, 216] width 11 height 11
click at [623, 247] on div "Composer/Author" at bounding box center [622, 243] width 169 height 21
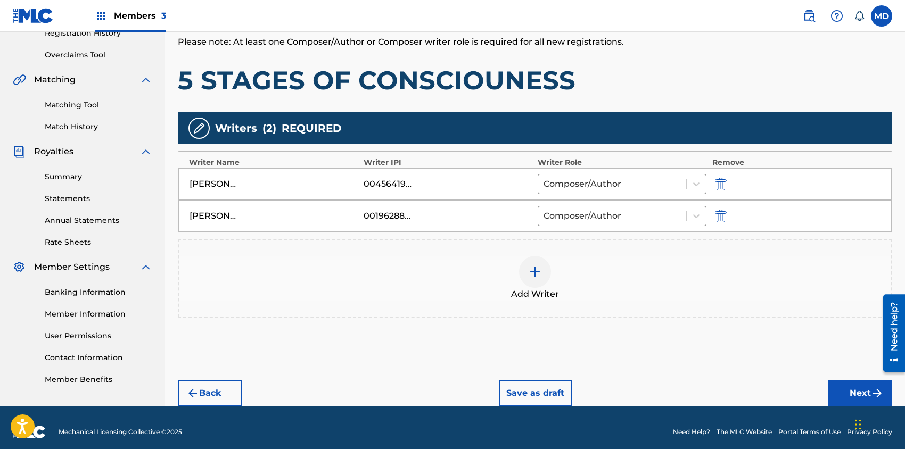
click at [531, 269] on img at bounding box center [535, 272] width 13 height 13
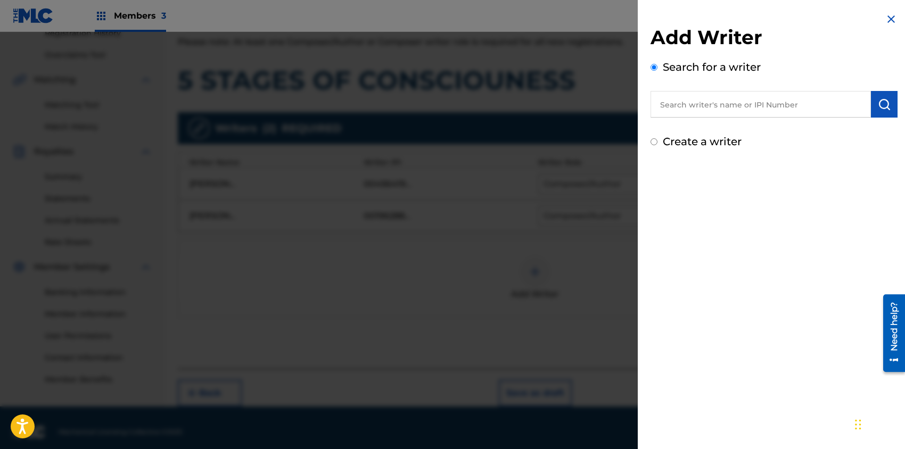
click at [737, 111] on input "text" at bounding box center [761, 104] width 220 height 27
click at [878, 101] on img "submit" at bounding box center [884, 104] width 13 height 13
click at [788, 107] on input "text" at bounding box center [761, 104] width 220 height 27
paste input "00196083152"
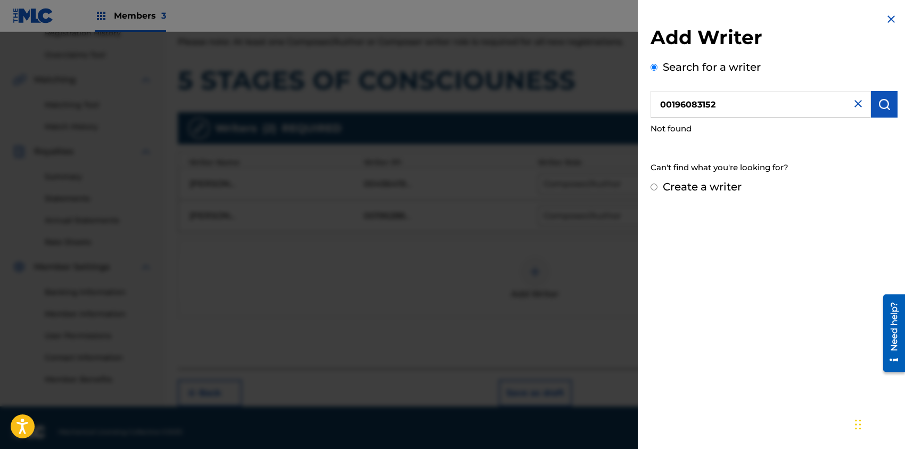
type input "00196083152"
click at [880, 103] on img "submit" at bounding box center [884, 104] width 13 height 13
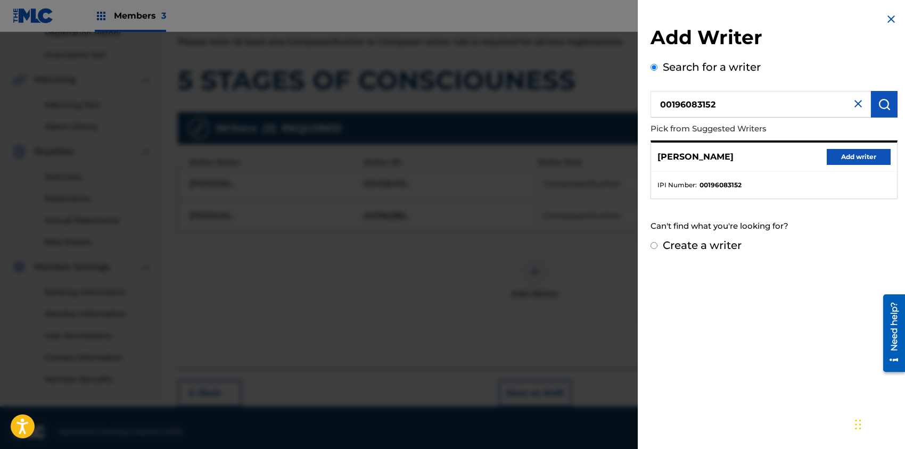
click at [847, 156] on button "Add writer" at bounding box center [859, 157] width 64 height 16
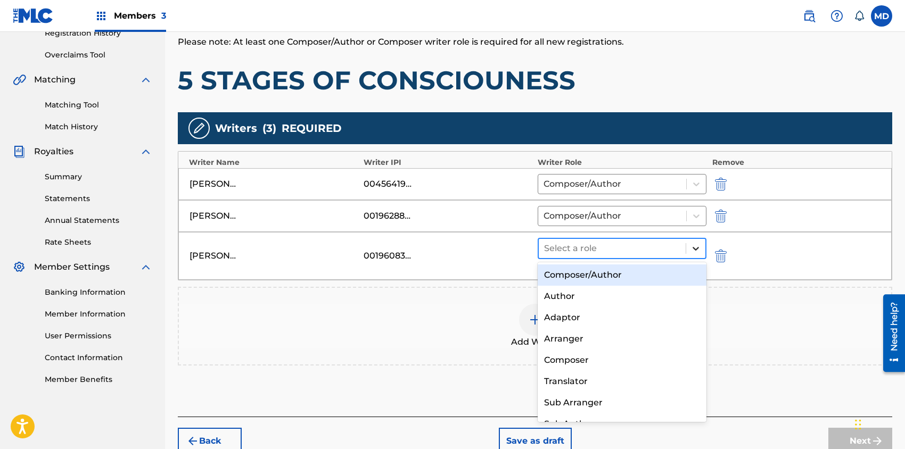
click at [693, 247] on icon at bounding box center [696, 249] width 6 height 4
click at [628, 277] on div "Composer/Author" at bounding box center [622, 275] width 169 height 21
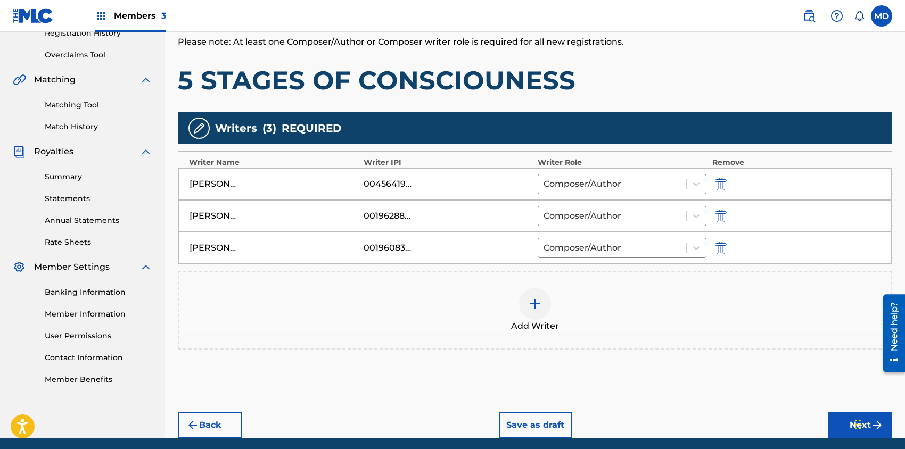
click at [531, 306] on img at bounding box center [535, 304] width 13 height 13
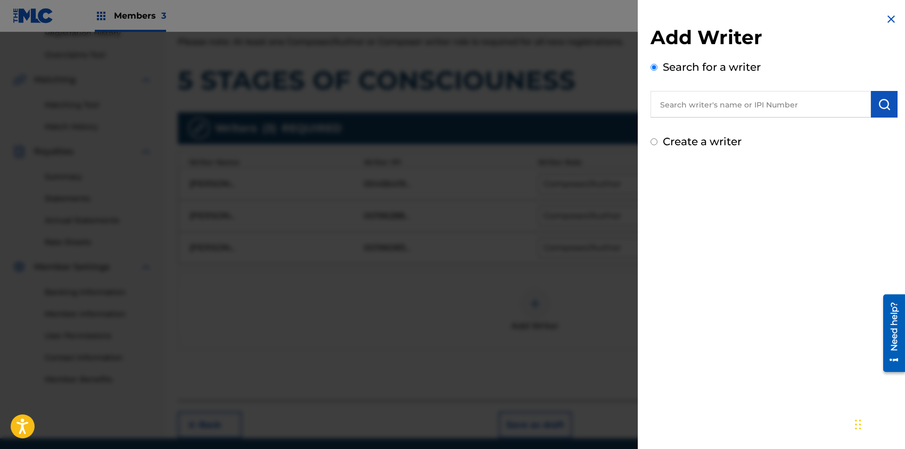
click at [750, 102] on input "text" at bounding box center [761, 104] width 220 height 27
paste input "00475089620"
type input "00475089620"
click at [886, 101] on img "submit" at bounding box center [884, 104] width 13 height 13
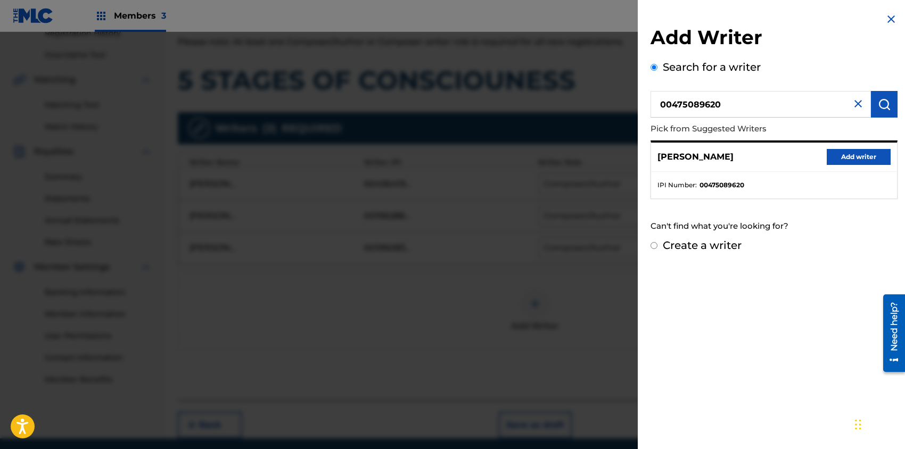
click at [855, 154] on button "Add writer" at bounding box center [859, 157] width 64 height 16
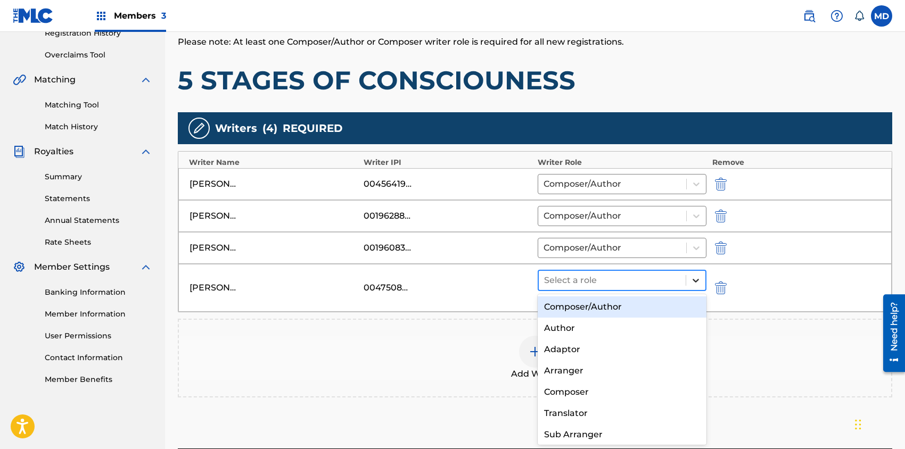
click at [692, 280] on icon at bounding box center [696, 280] width 11 height 11
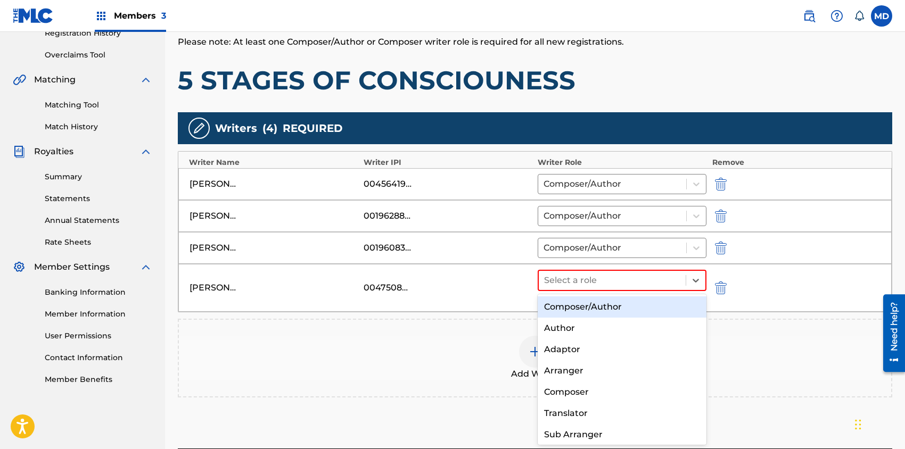
click at [632, 306] on div "Composer/Author" at bounding box center [622, 307] width 169 height 21
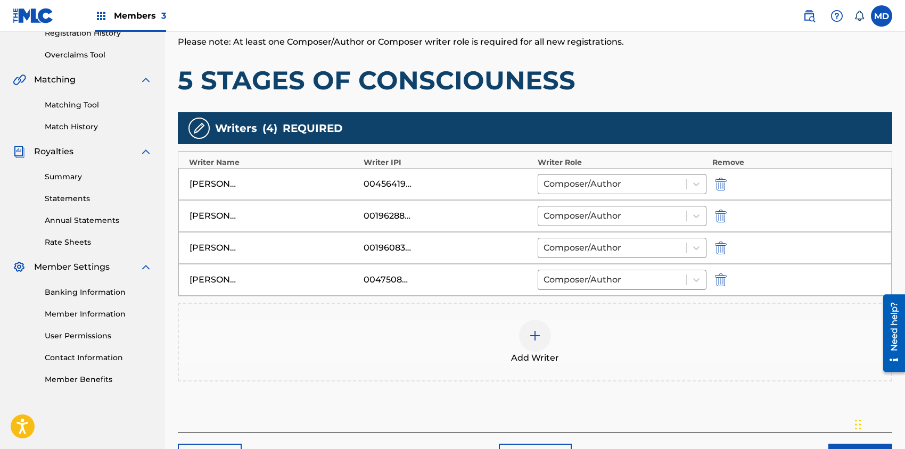
click at [549, 332] on div at bounding box center [535, 336] width 32 height 32
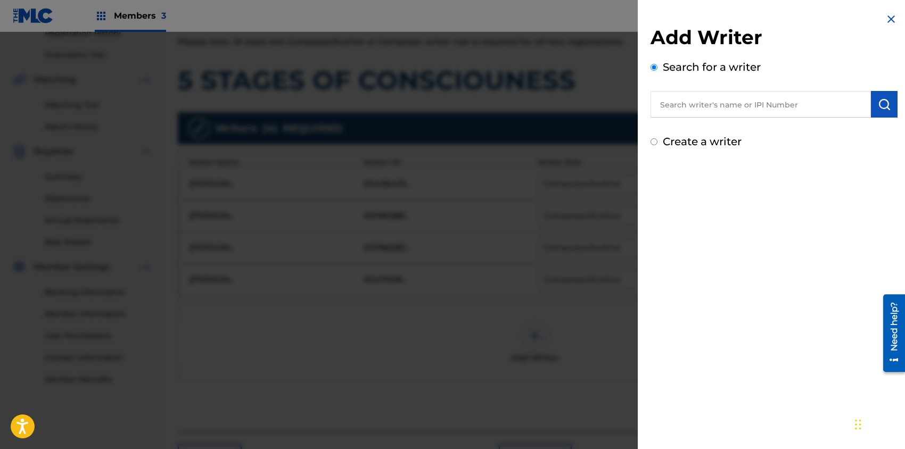
click at [716, 105] on input "text" at bounding box center [761, 104] width 220 height 27
paste input "00196419044"
type input "00196419044"
click at [880, 99] on img "submit" at bounding box center [884, 104] width 13 height 13
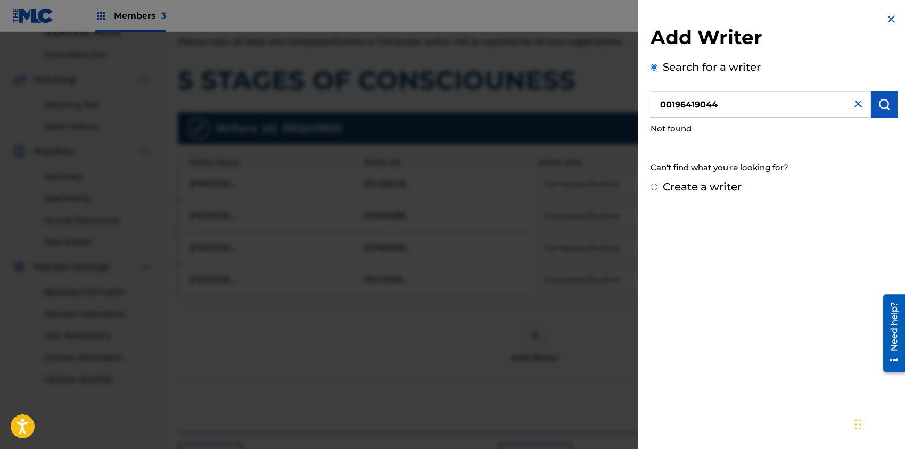
click at [746, 105] on input "00196419044" at bounding box center [761, 104] width 220 height 27
click at [881, 101] on img "submit" at bounding box center [884, 104] width 13 height 13
click at [655, 189] on input "Create a writer" at bounding box center [654, 187] width 7 height 7
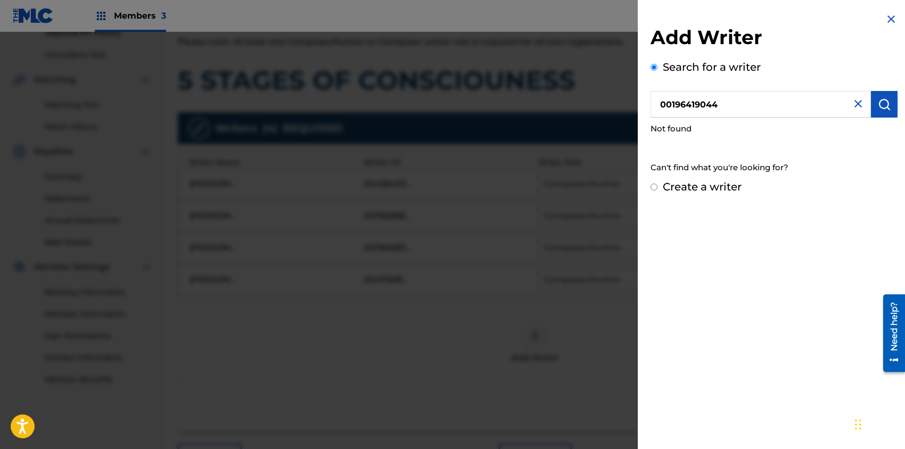
radio input "false"
radio input "true"
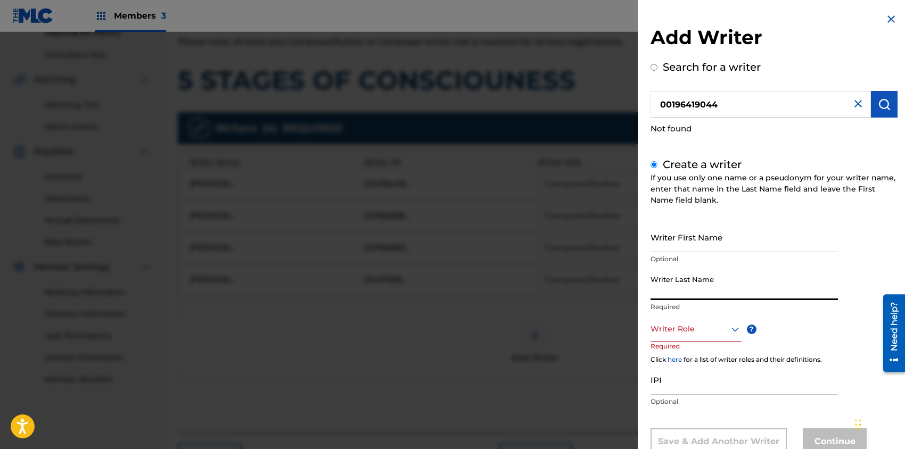
click at [722, 286] on input "Writer Last Name" at bounding box center [744, 285] width 187 height 30
paste input "DEL [PERSON_NAME]"
drag, startPoint x: 694, startPoint y: 293, endPoint x: 734, endPoint y: 290, distance: 39.6
click at [734, 290] on input "DEL [PERSON_NAME]" at bounding box center [744, 285] width 187 height 30
type input "DEL [PERSON_NAME]"
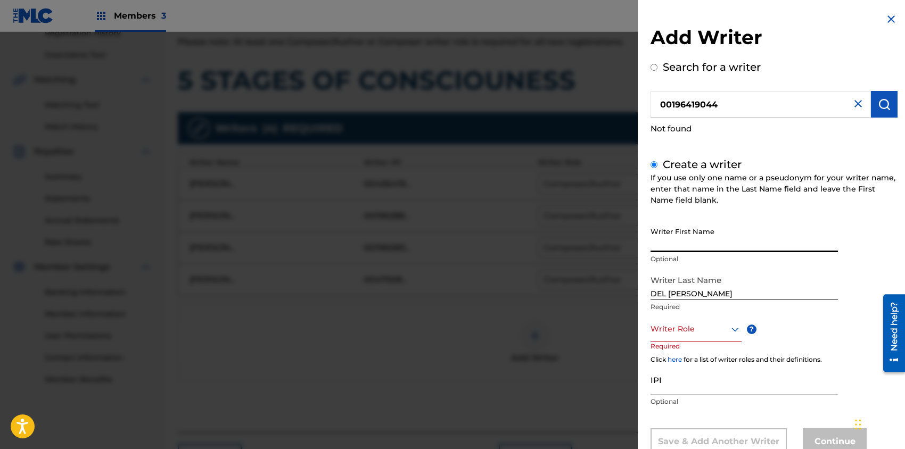
click at [716, 243] on input "Writer First Name" at bounding box center [744, 237] width 187 height 30
paste input "[PERSON_NAME]"
type input "[PERSON_NAME]"
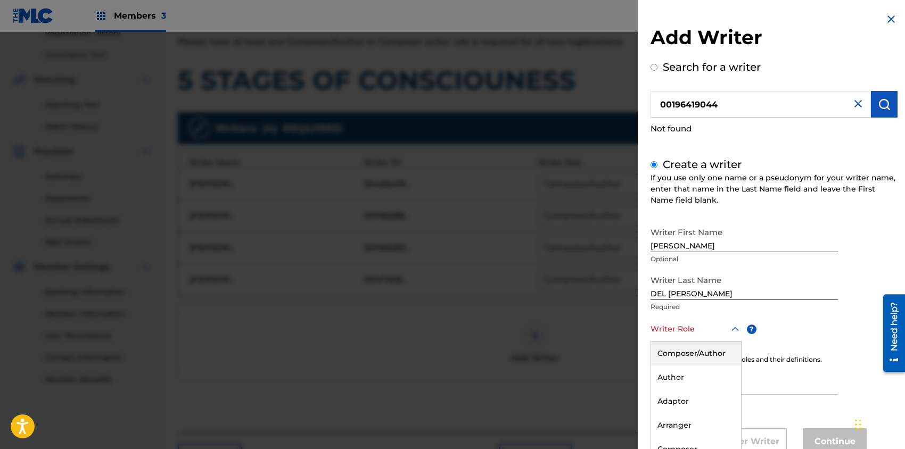
scroll to position [34, 0]
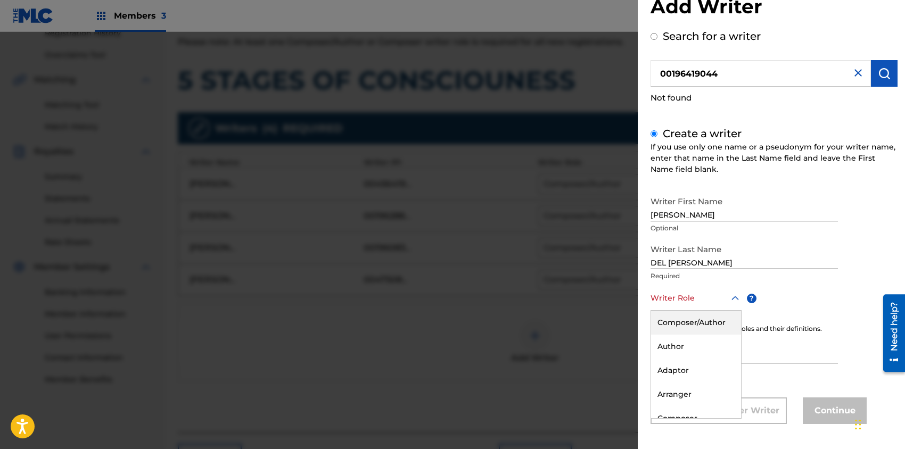
click at [685, 311] on div "8 results available. Use Up and Down to choose options, press Enter to select t…" at bounding box center [696, 299] width 91 height 24
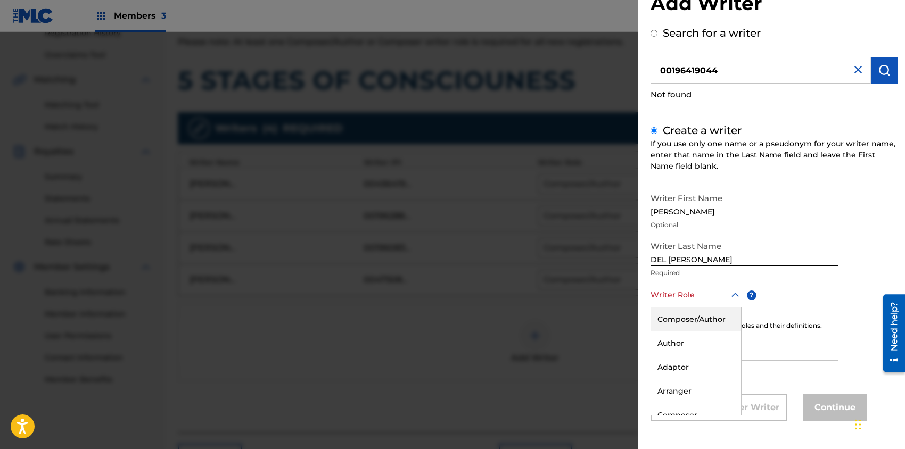
click at [698, 319] on div "Composer/Author" at bounding box center [696, 320] width 90 height 24
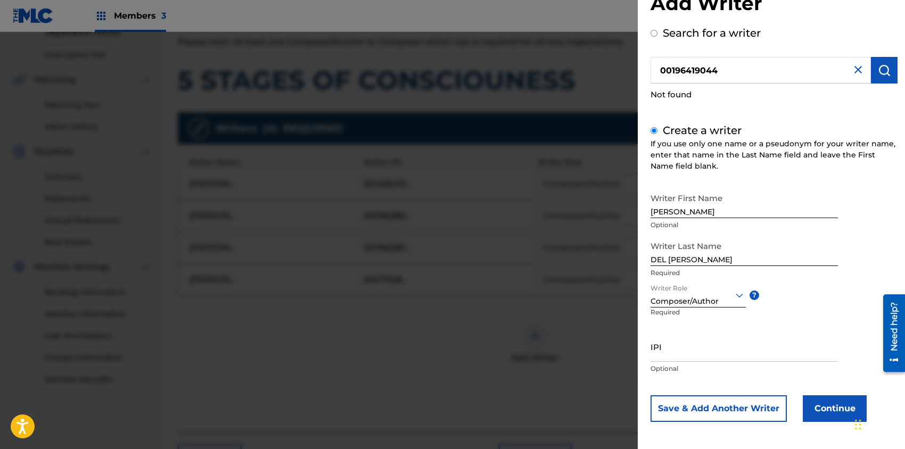
click at [690, 352] on input "IPI" at bounding box center [744, 347] width 187 height 30
paste input "00196419044"
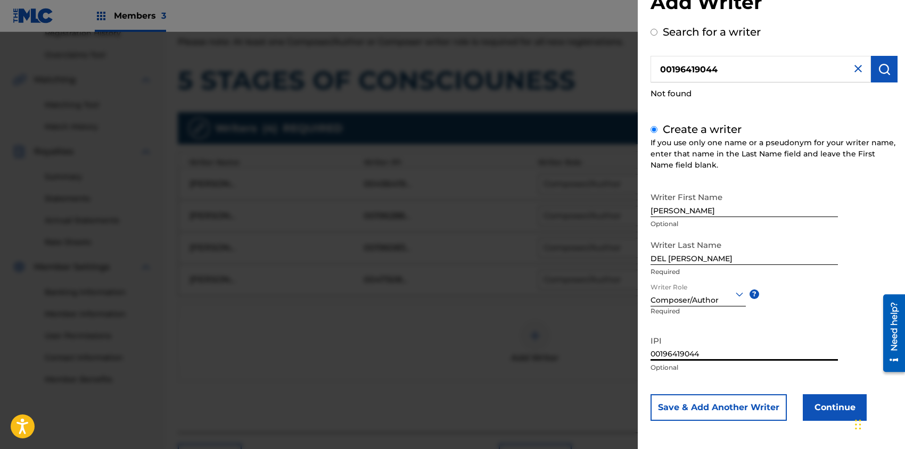
type input "00196419044"
click at [826, 406] on button "Continue" at bounding box center [835, 408] width 64 height 27
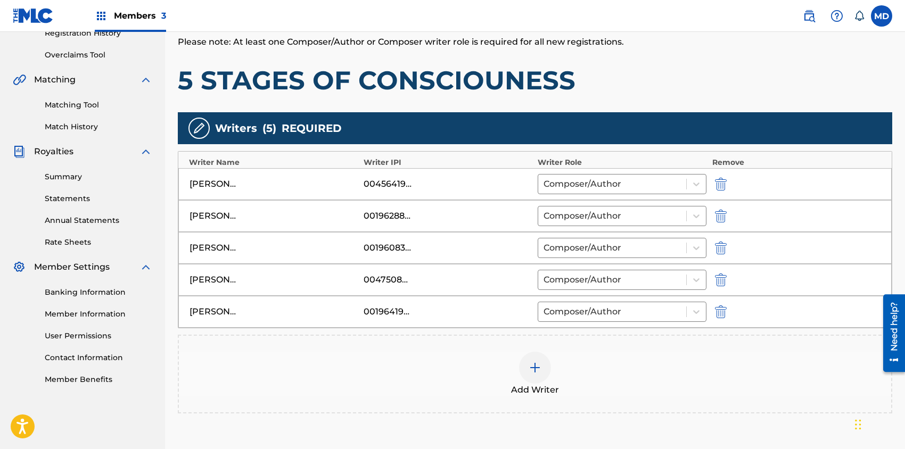
click at [526, 367] on div at bounding box center [535, 368] width 32 height 32
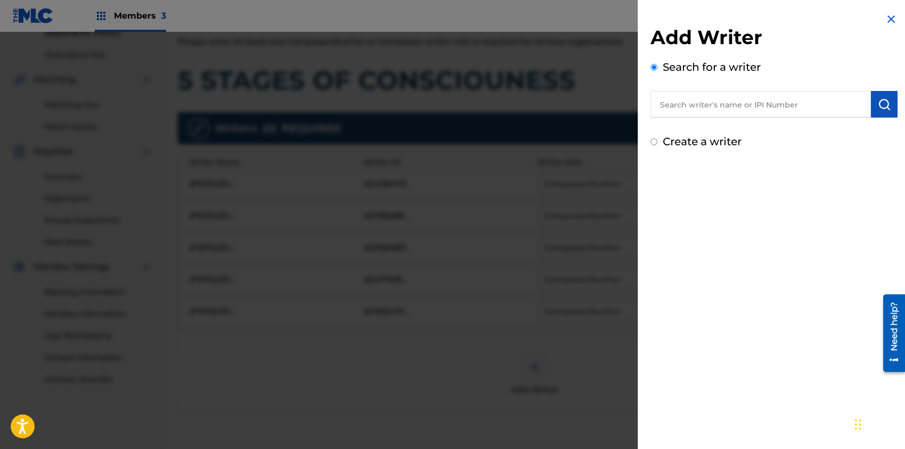
click at [768, 103] on input "text" at bounding box center [761, 104] width 220 height 27
paste input "00611369075"
type input "00611369075"
click at [882, 103] on img "submit" at bounding box center [884, 104] width 13 height 13
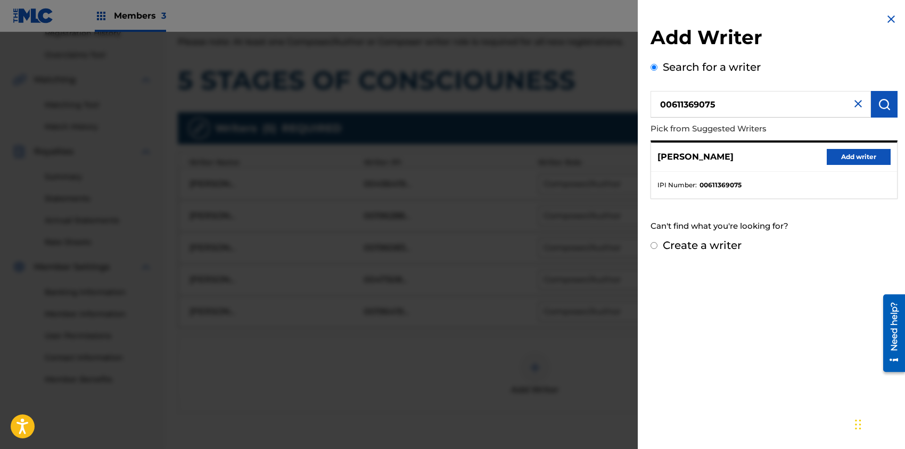
click at [856, 153] on button "Add writer" at bounding box center [859, 157] width 64 height 16
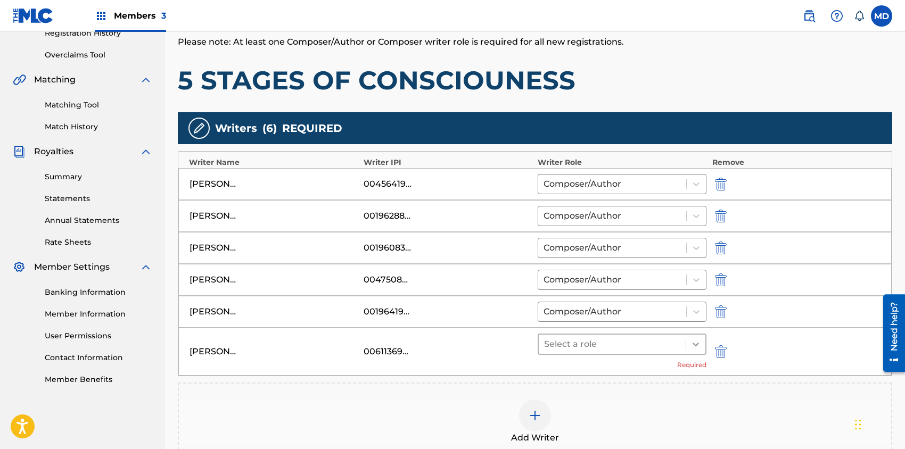
click at [703, 343] on div at bounding box center [695, 344] width 19 height 19
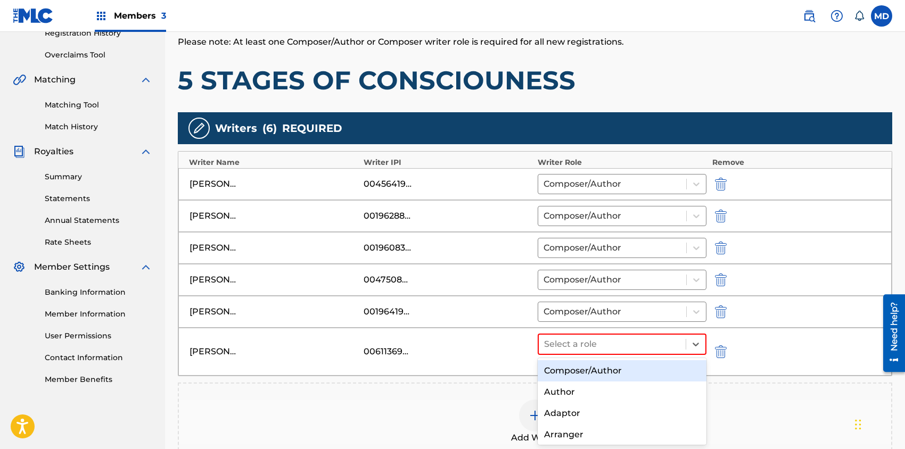
click at [598, 373] on div "Composer/Author" at bounding box center [622, 371] width 169 height 21
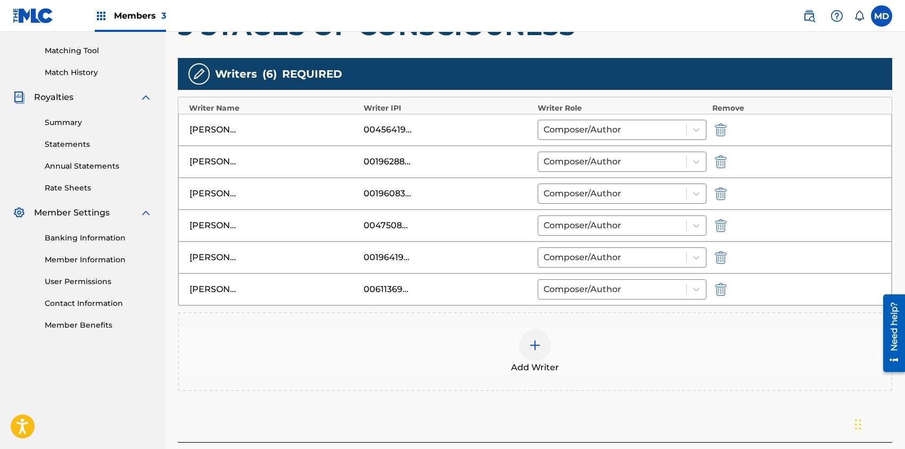
scroll to position [282, 0]
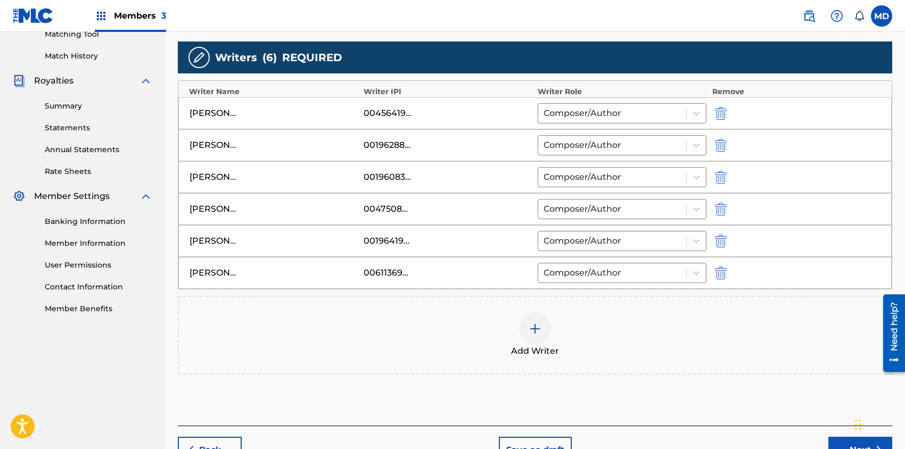
click at [541, 330] on img at bounding box center [535, 329] width 13 height 13
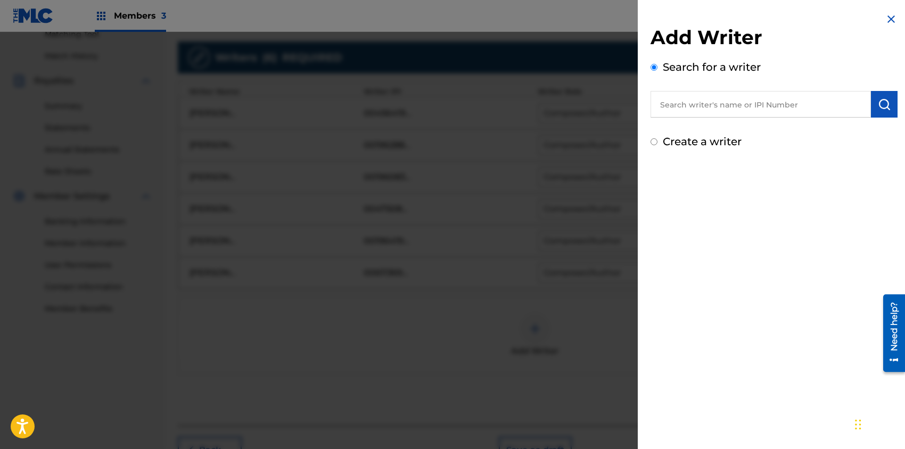
click at [742, 99] on input "text" at bounding box center [761, 104] width 220 height 27
paste input "00690767994"
type input "00690767994"
click at [878, 100] on img "submit" at bounding box center [884, 104] width 13 height 13
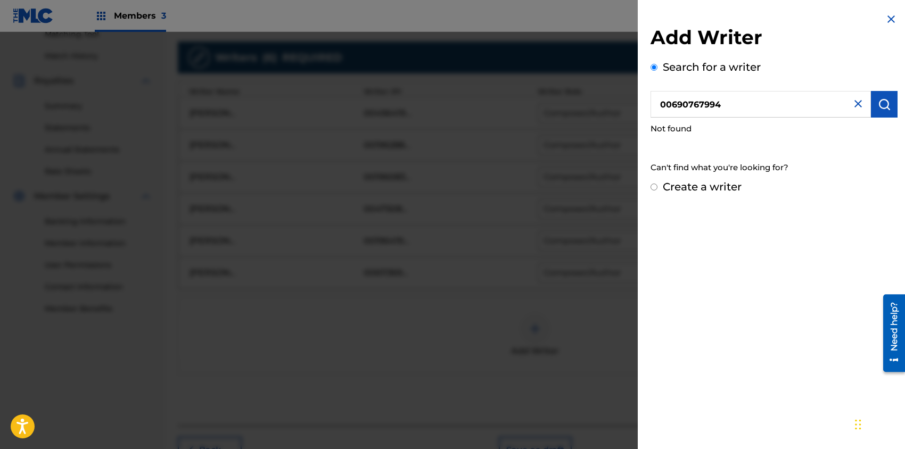
click at [654, 188] on input "Create a writer" at bounding box center [654, 187] width 7 height 7
radio input "false"
radio input "true"
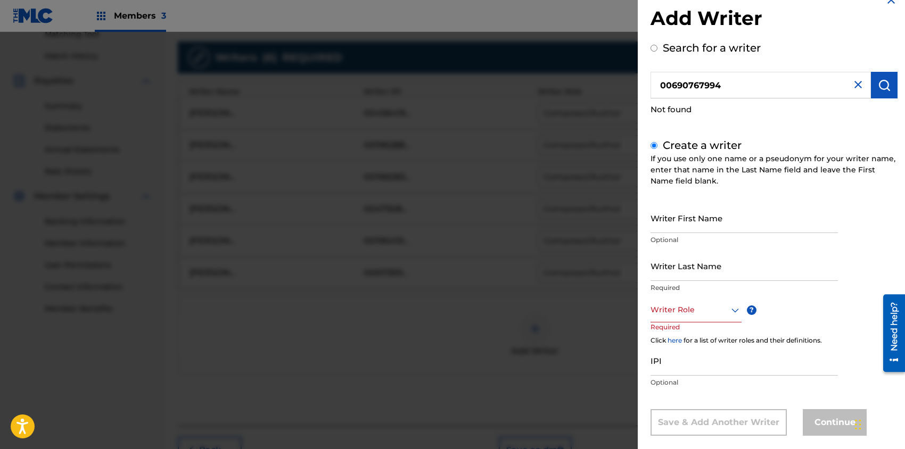
scroll to position [34, 0]
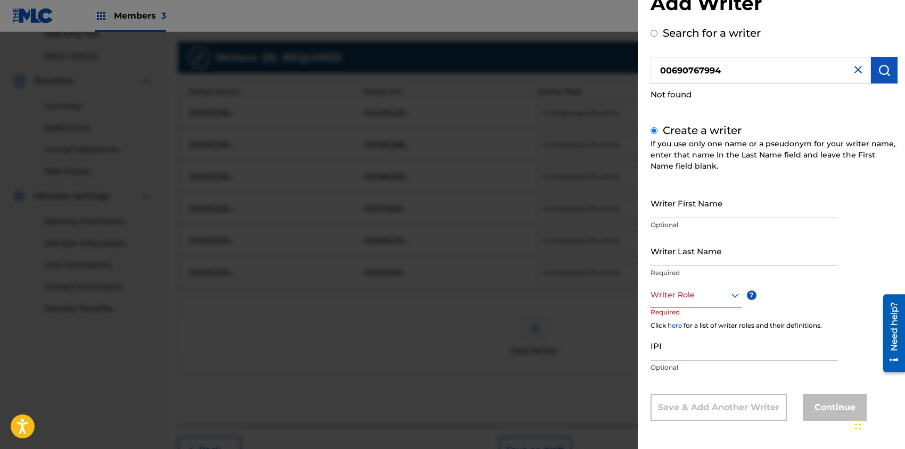
click at [680, 346] on input "IPI" at bounding box center [744, 346] width 187 height 30
paste input "00690767994"
type input "00690767994"
click at [693, 255] on input "Writer Last Name" at bounding box center [744, 251] width 187 height 30
paste input "[PERSON_NAME]"
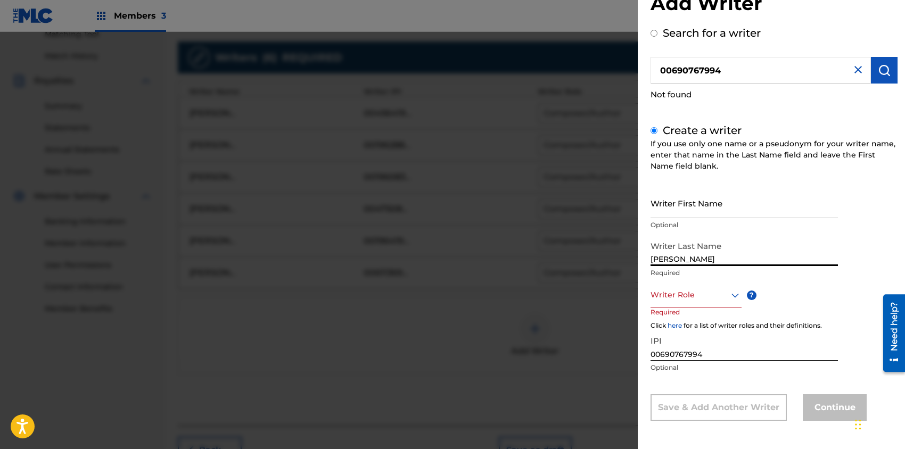
drag, startPoint x: 765, startPoint y: 258, endPoint x: 702, endPoint y: 261, distance: 62.9
click at [702, 261] on input "[PERSON_NAME]" at bounding box center [744, 251] width 187 height 30
type input "[PERSON_NAME]"
click at [713, 210] on input "Writer First Name" at bounding box center [744, 203] width 187 height 30
paste input "[PERSON_NAME]"
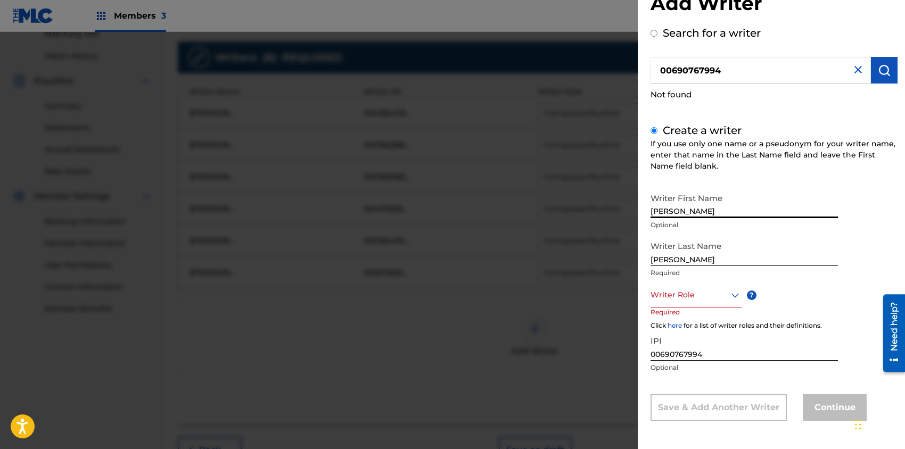
type input "[PERSON_NAME]"
drag, startPoint x: 701, startPoint y: 261, endPoint x: 711, endPoint y: 261, distance: 9.6
click at [711, 261] on input "[PERSON_NAME]" at bounding box center [744, 251] width 187 height 30
click at [768, 256] on input "[PERSON_NAME]" at bounding box center [744, 251] width 187 height 30
type input "[PERSON_NAME]"
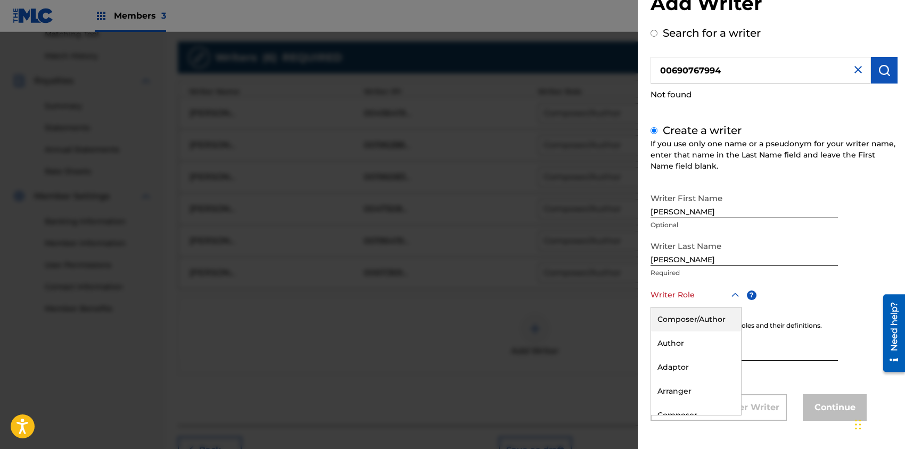
click at [717, 297] on div at bounding box center [696, 295] width 91 height 13
click at [712, 324] on div "Composer/Author" at bounding box center [696, 320] width 90 height 24
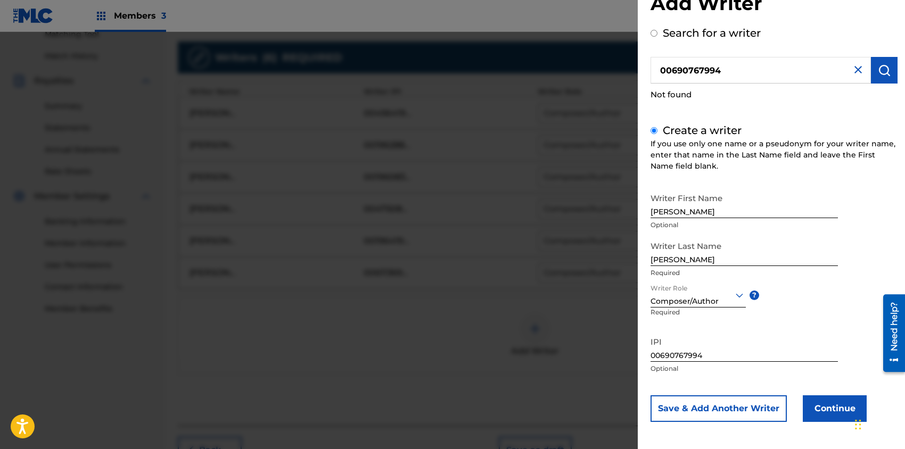
scroll to position [35, 0]
click at [837, 406] on button "Continue" at bounding box center [835, 408] width 64 height 27
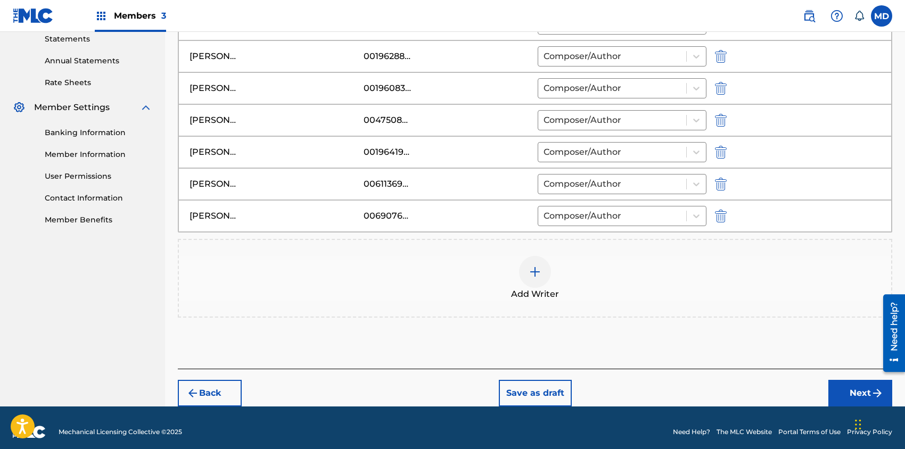
scroll to position [378, 0]
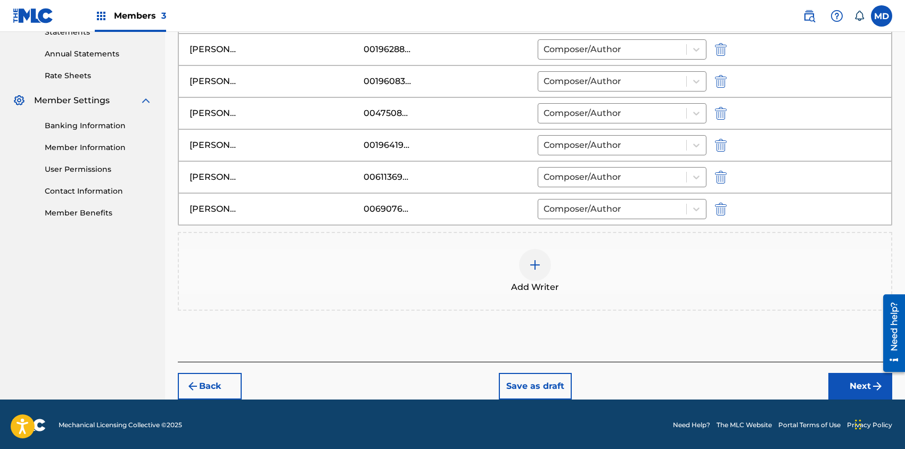
click at [857, 382] on button "Next" at bounding box center [861, 386] width 64 height 27
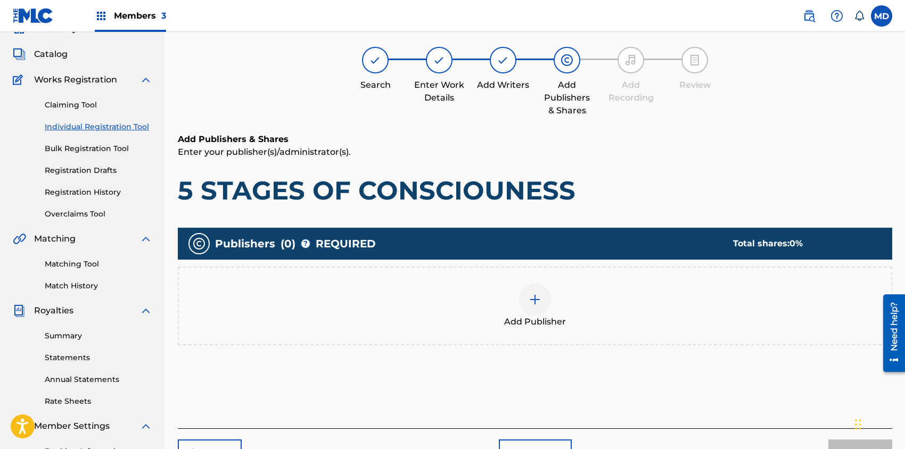
scroll to position [48, 0]
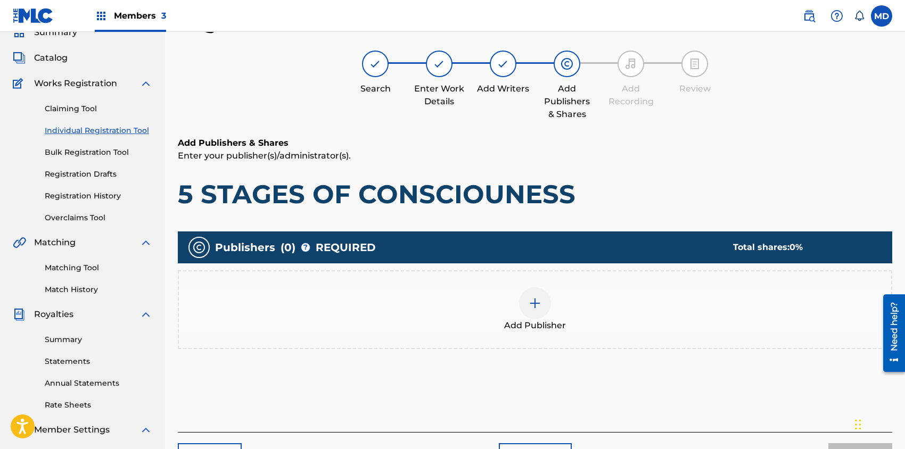
click at [535, 306] on img at bounding box center [535, 303] width 13 height 13
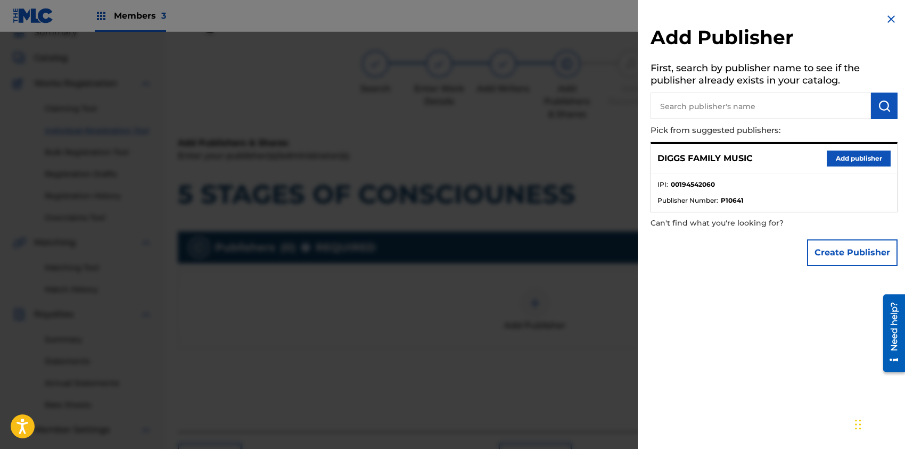
click at [853, 158] on button "Add publisher" at bounding box center [859, 159] width 64 height 16
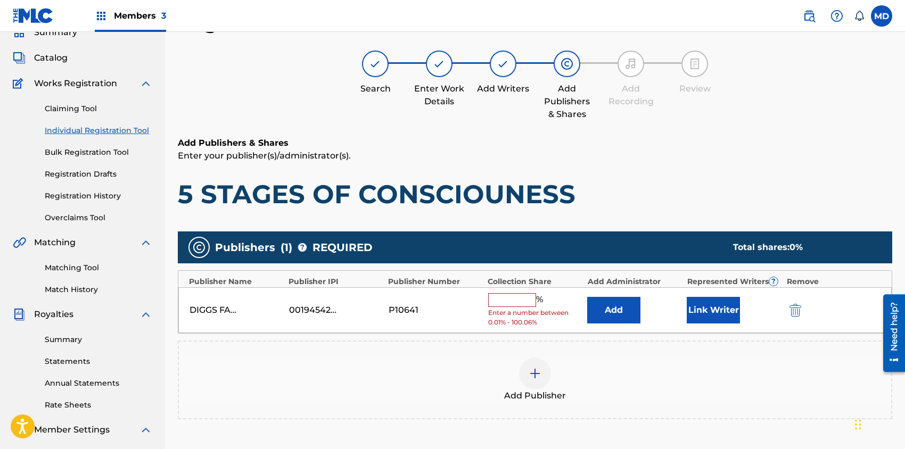
click at [512, 300] on input "text" at bounding box center [512, 300] width 48 height 14
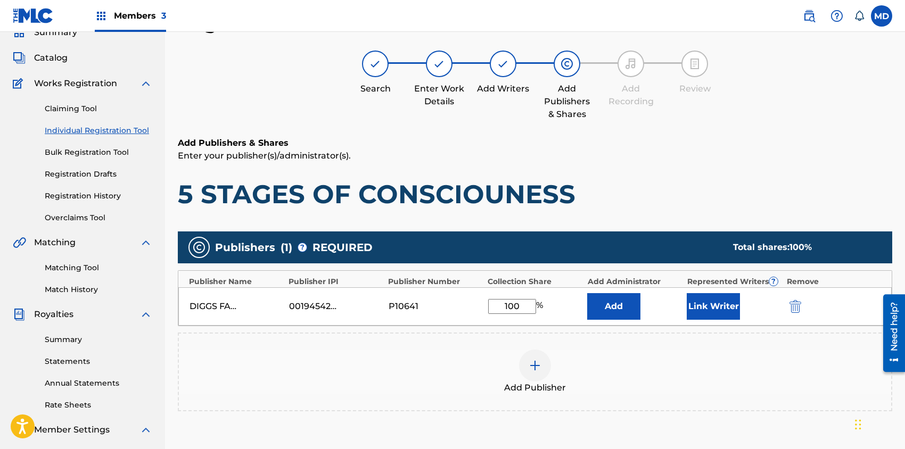
type input "100"
click at [713, 310] on button "Link Writer" at bounding box center [713, 306] width 53 height 27
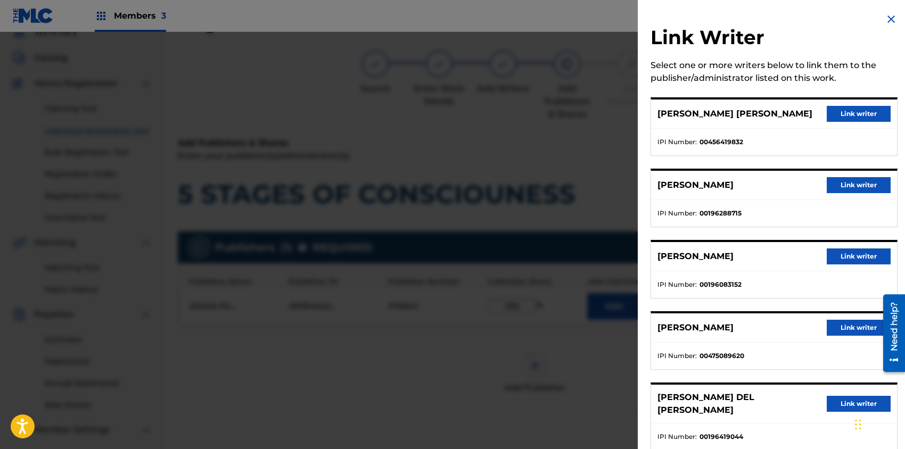
click at [851, 112] on button "Link writer" at bounding box center [859, 114] width 64 height 16
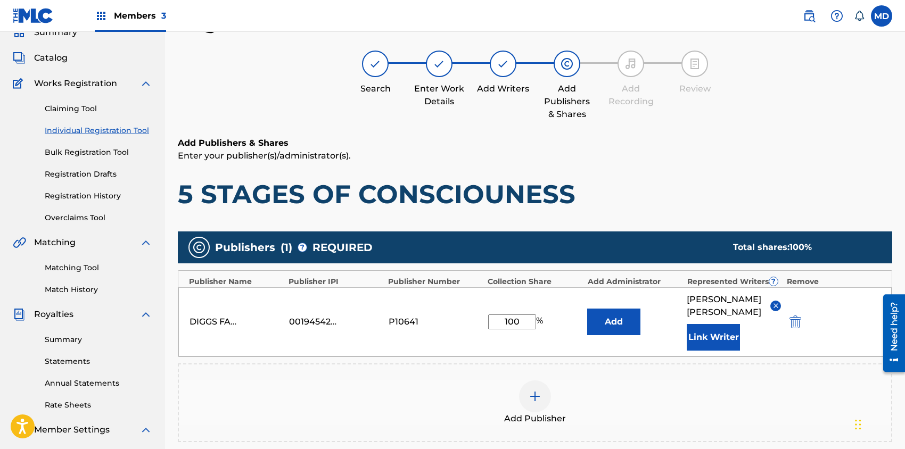
click at [722, 351] on button "Link Writer" at bounding box center [713, 337] width 53 height 27
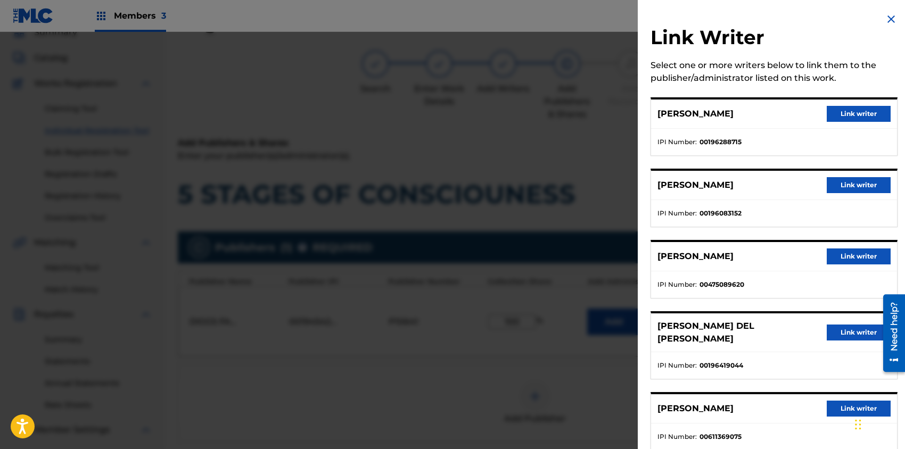
click at [865, 114] on button "Link writer" at bounding box center [859, 114] width 64 height 16
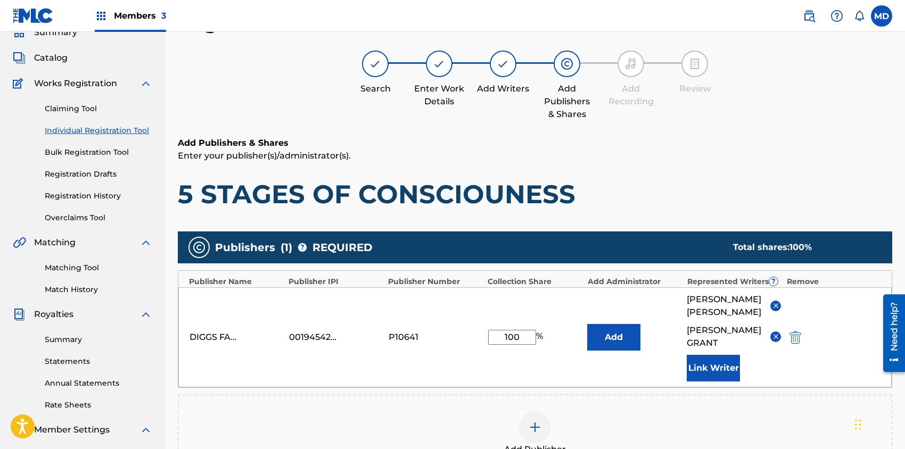
click at [712, 365] on button "Link Writer" at bounding box center [713, 368] width 53 height 27
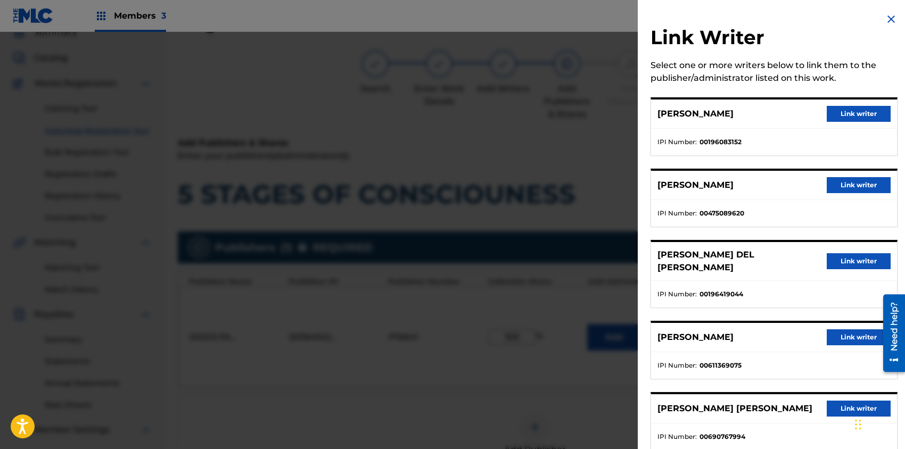
click at [854, 108] on button "Link writer" at bounding box center [859, 114] width 64 height 16
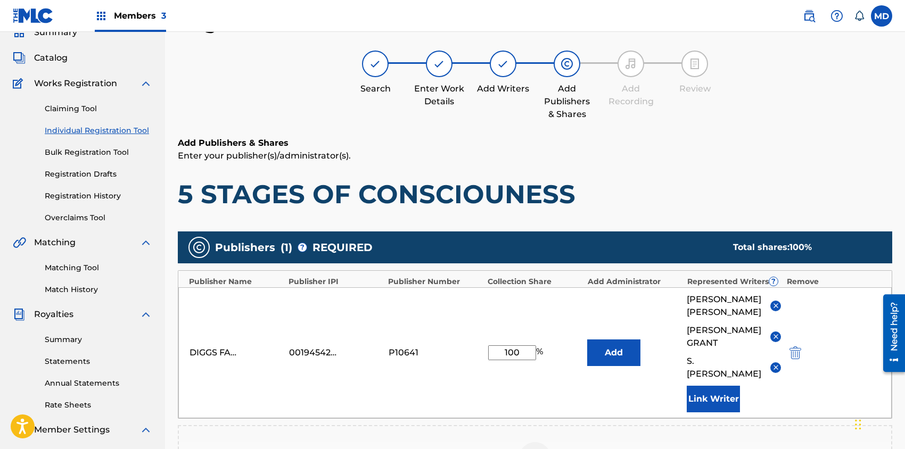
click at [714, 386] on button "Link Writer" at bounding box center [713, 399] width 53 height 27
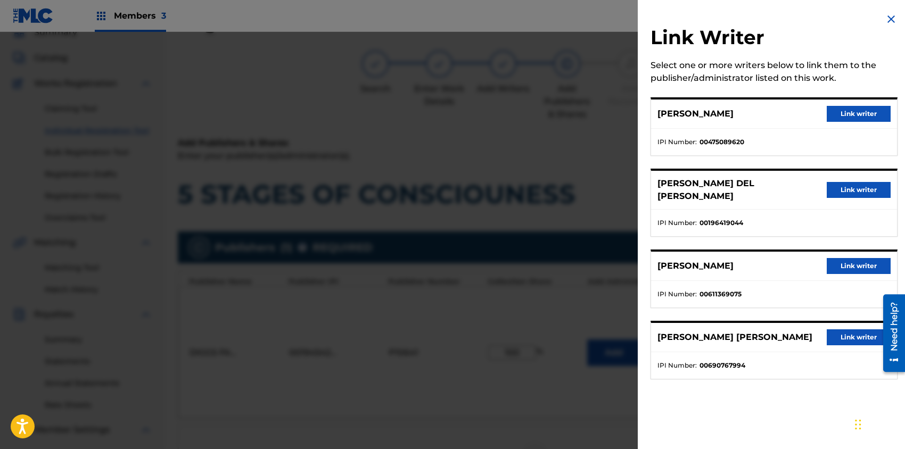
click at [859, 115] on button "Link writer" at bounding box center [859, 114] width 64 height 16
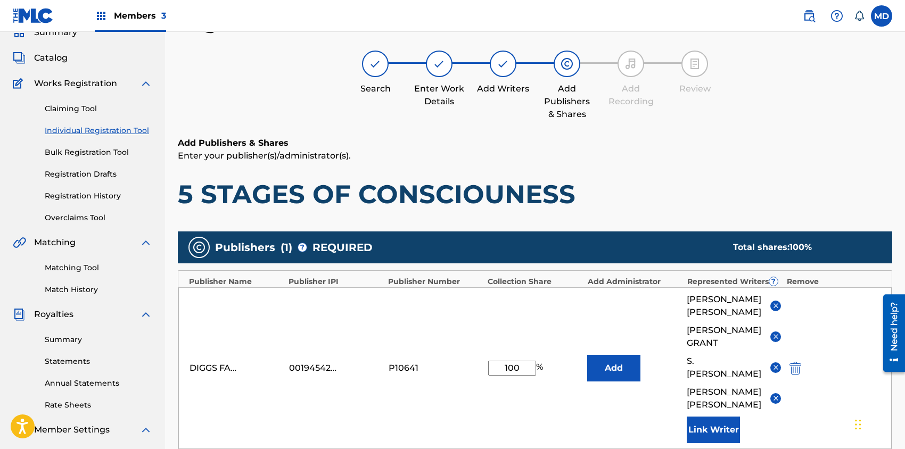
click at [711, 429] on button "Link Writer" at bounding box center [713, 430] width 53 height 27
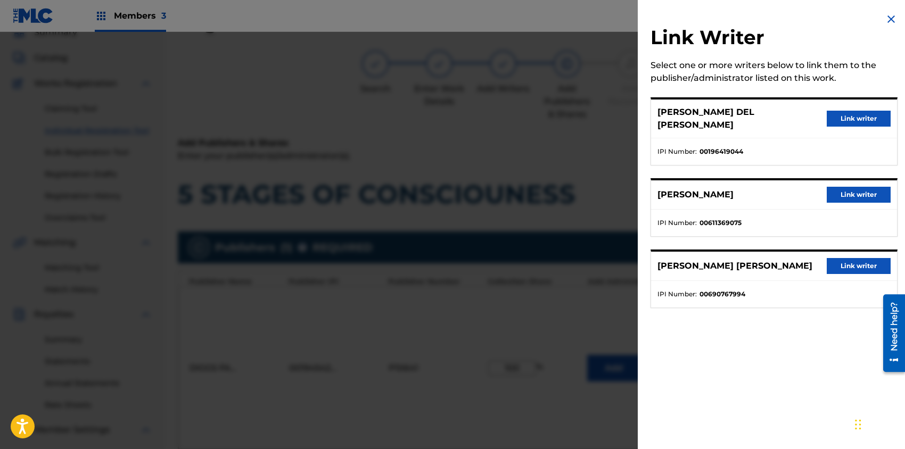
click at [856, 113] on button "Link writer" at bounding box center [859, 119] width 64 height 16
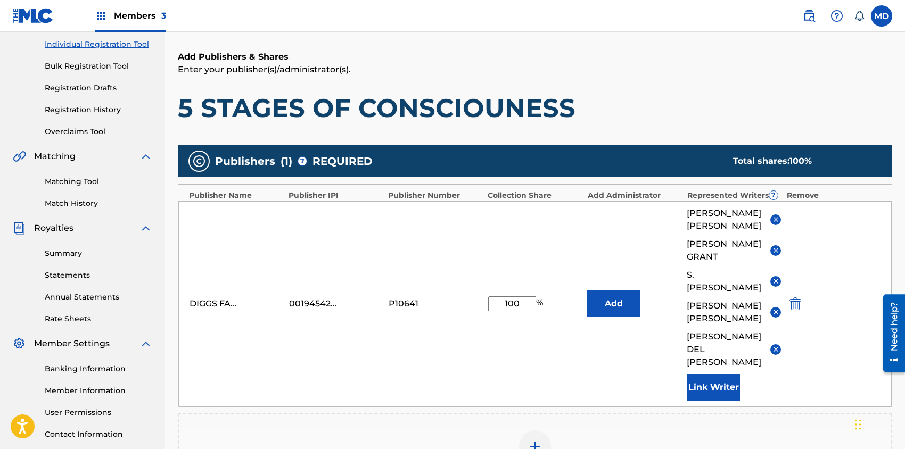
scroll to position [190, 0]
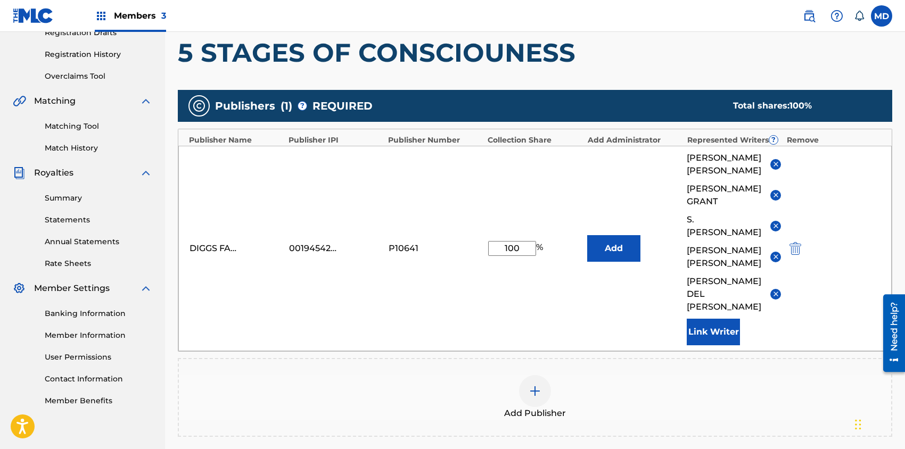
click at [722, 329] on button "Link Writer" at bounding box center [713, 332] width 53 height 27
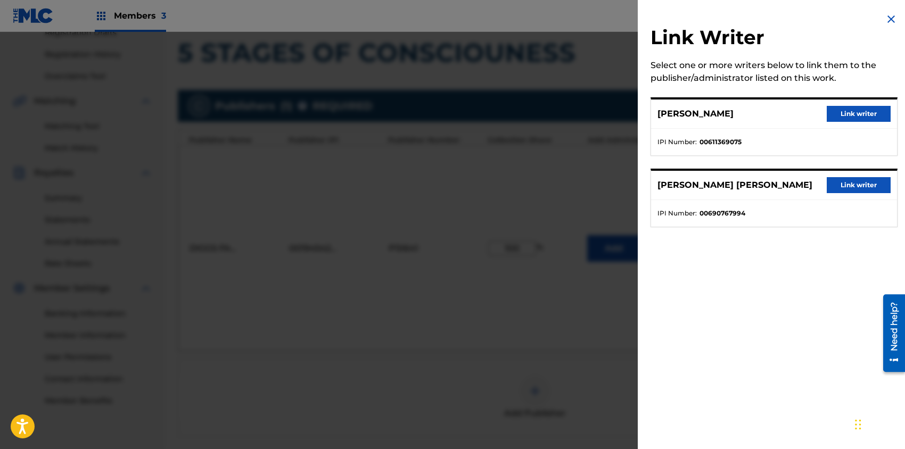
click at [844, 111] on button "Link writer" at bounding box center [859, 114] width 64 height 16
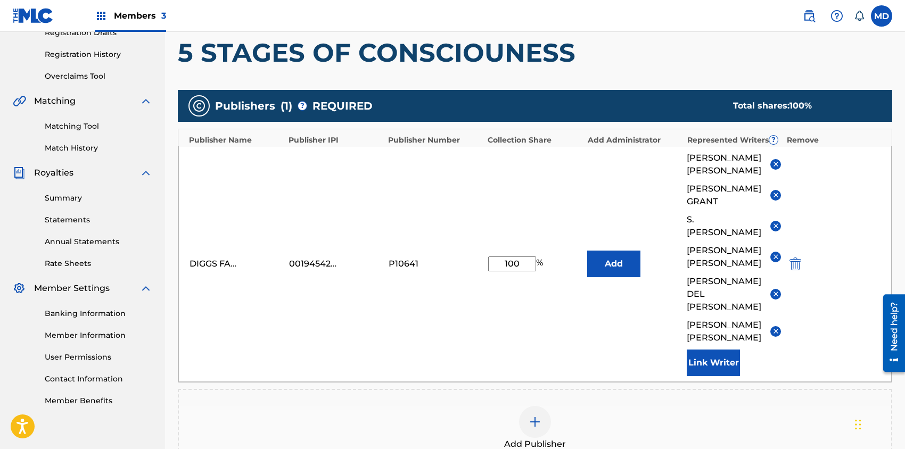
click at [712, 366] on button "Link Writer" at bounding box center [713, 363] width 53 height 27
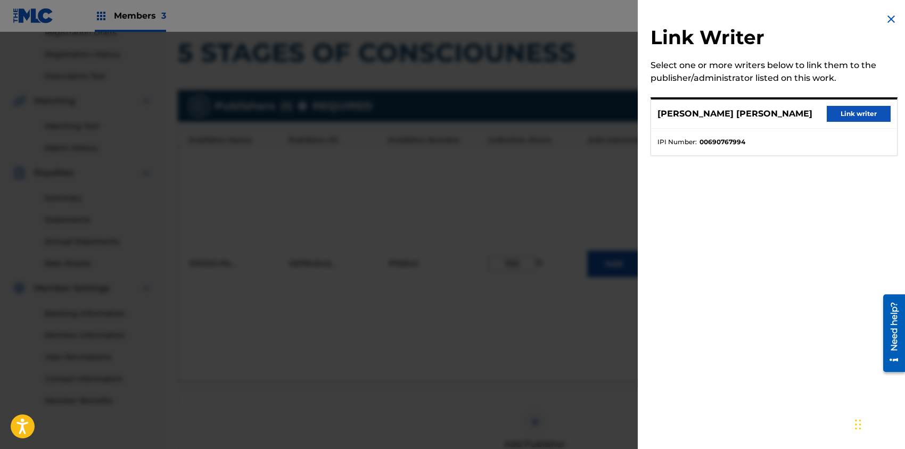
click at [852, 115] on button "Link writer" at bounding box center [859, 114] width 64 height 16
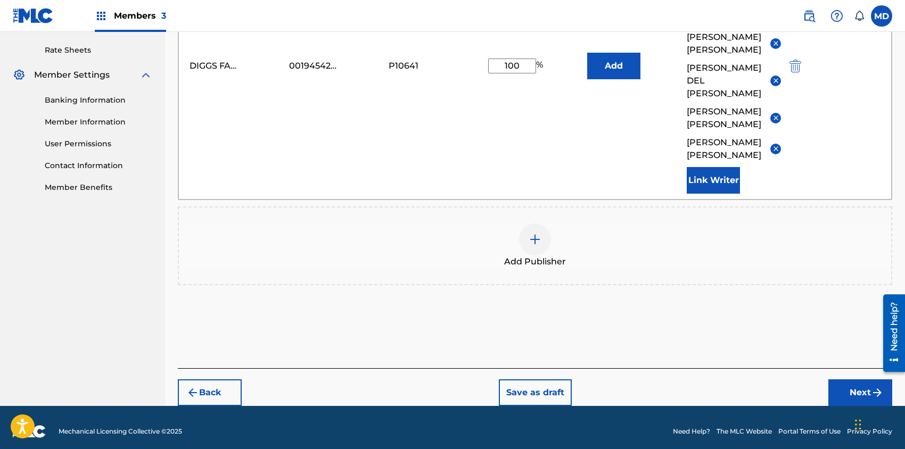
scroll to position [411, 0]
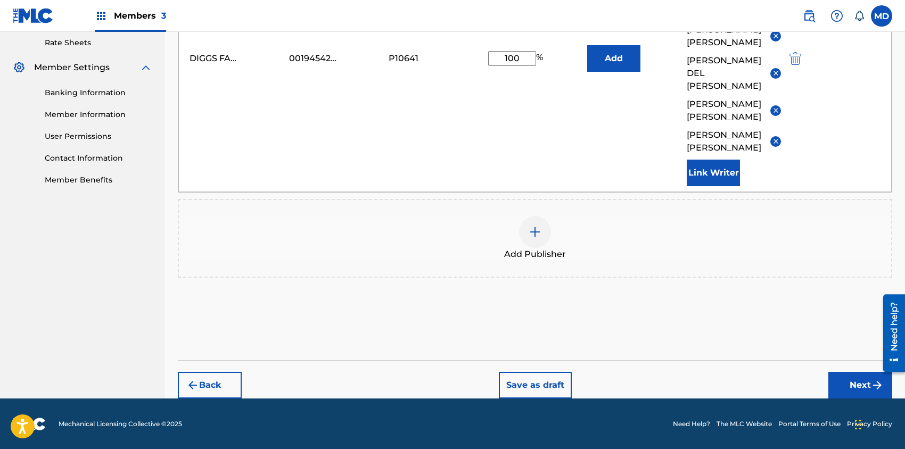
click at [845, 379] on button "Next" at bounding box center [861, 385] width 64 height 27
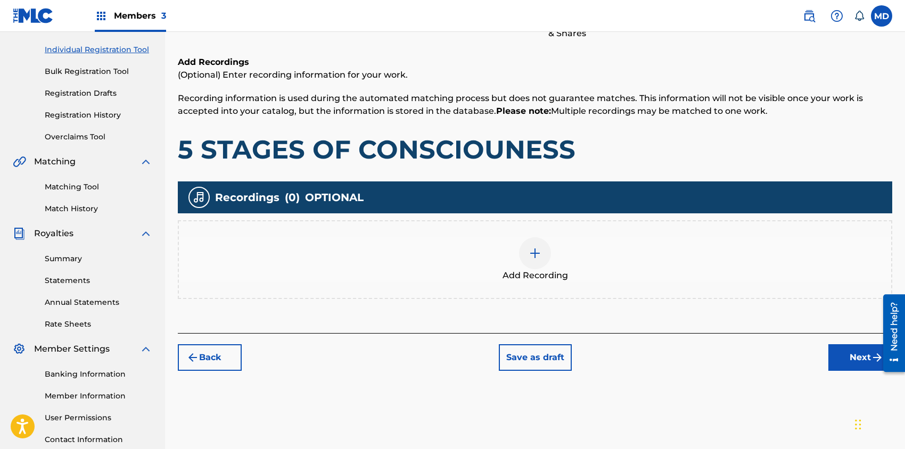
scroll to position [190, 0]
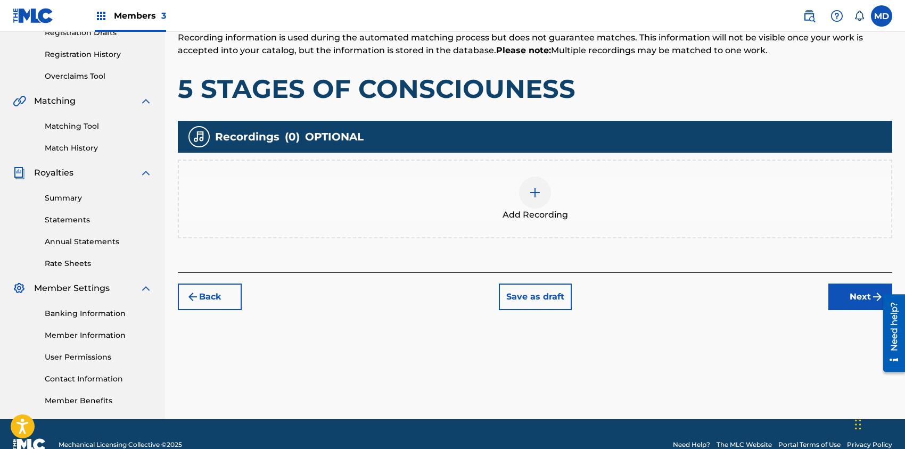
click at [537, 187] on img at bounding box center [535, 192] width 13 height 13
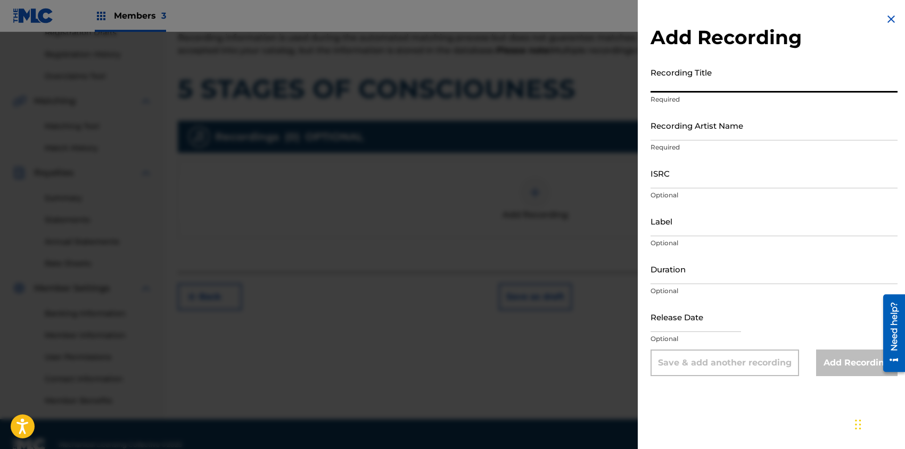
click at [726, 84] on input "Recording Title" at bounding box center [774, 77] width 247 height 30
type input "Dirty Weaponry"
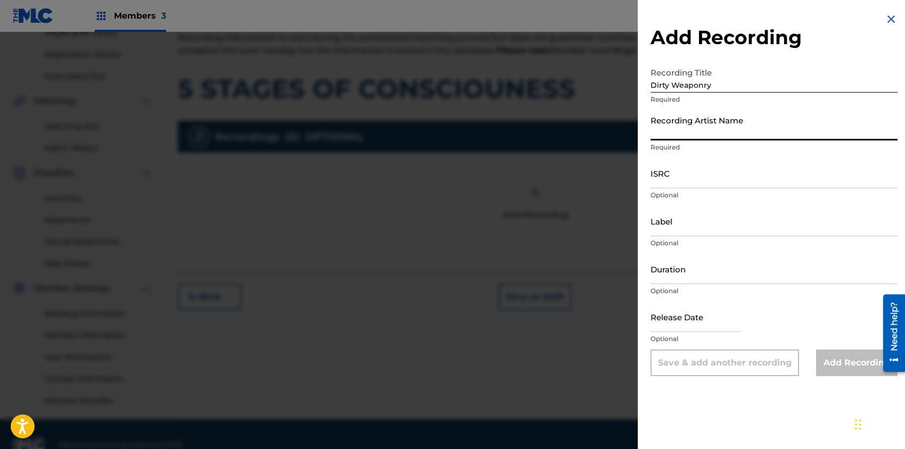
click at [732, 130] on input "Recording Artist Name" at bounding box center [774, 125] width 247 height 30
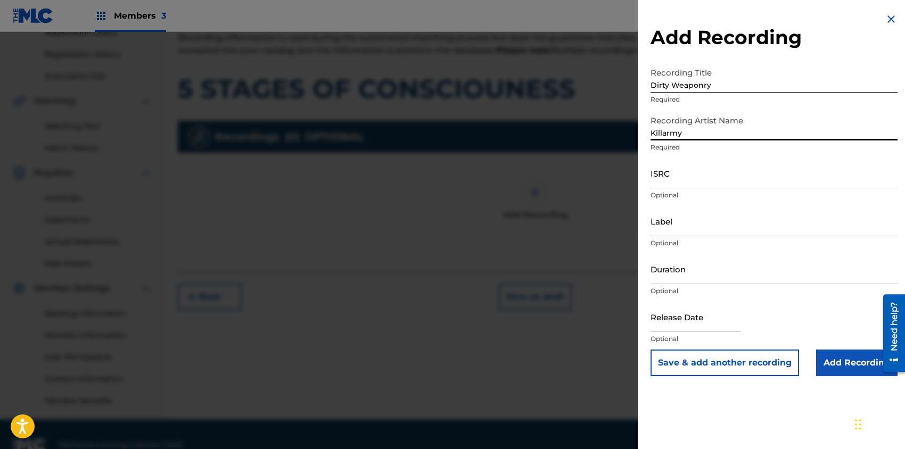
type input "Killarmy"
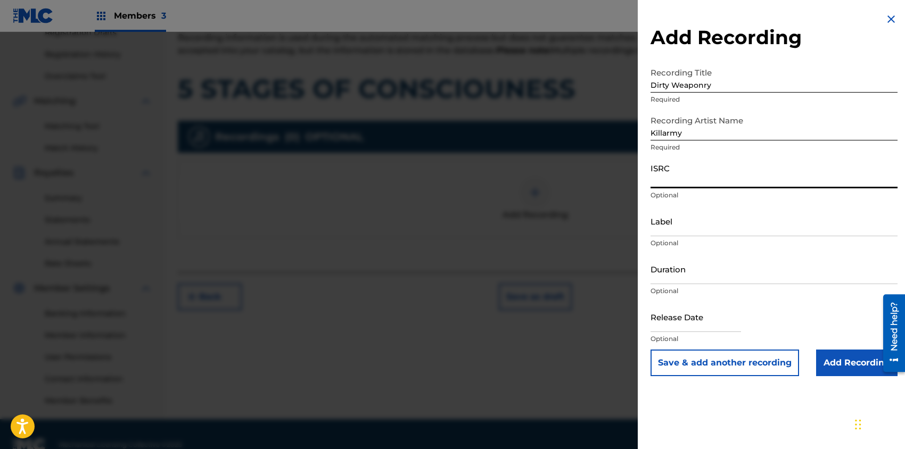
click at [690, 181] on input "ISRC" at bounding box center [774, 173] width 247 height 30
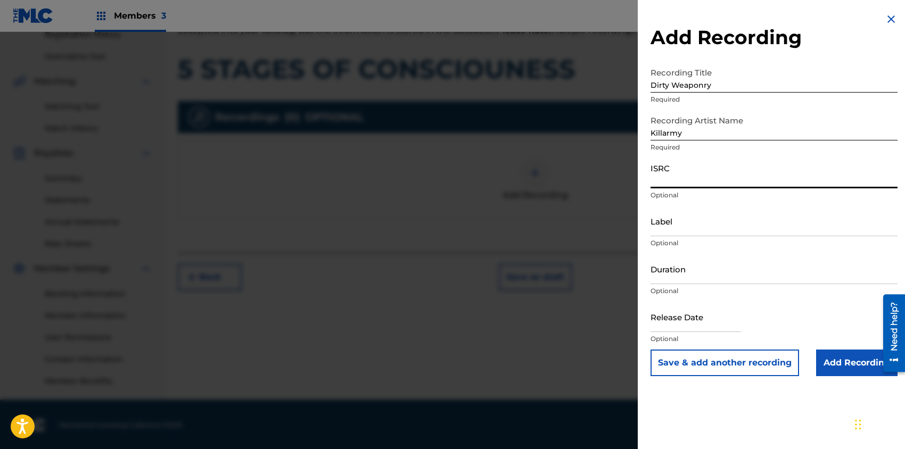
scroll to position [211, 0]
click at [835, 361] on input "Add Recording" at bounding box center [856, 363] width 81 height 27
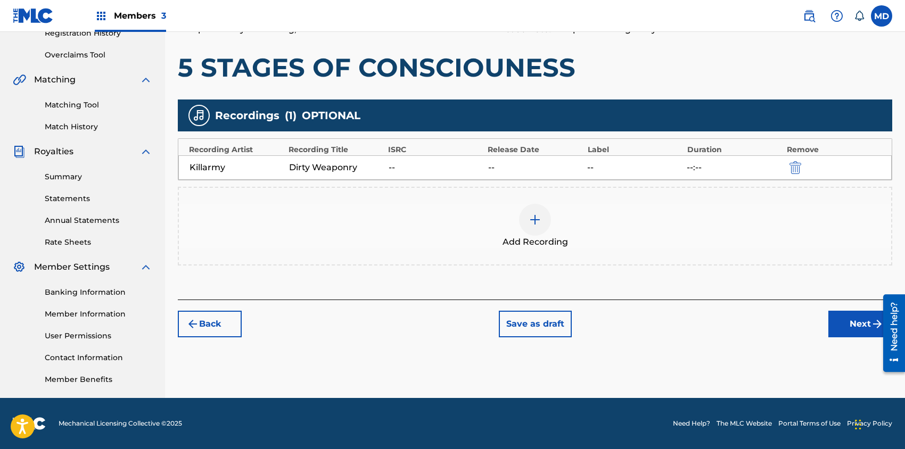
click at [844, 325] on button "Next" at bounding box center [861, 324] width 64 height 27
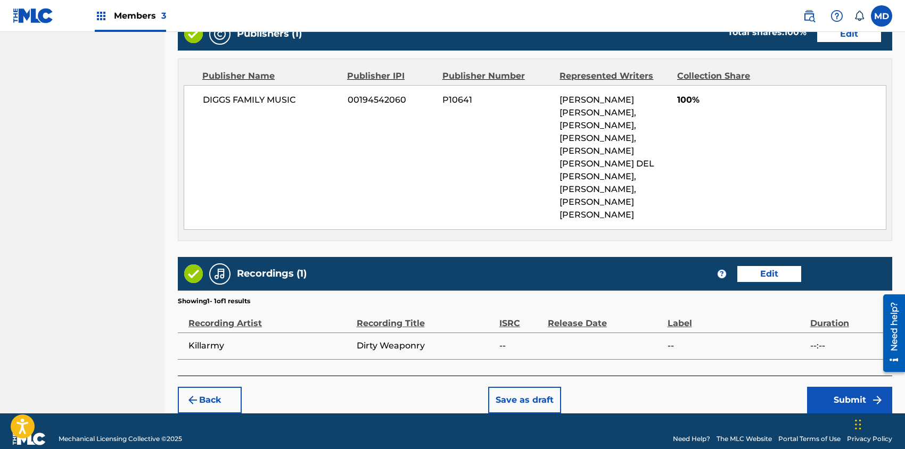
scroll to position [697, 0]
click at [818, 387] on button "Submit" at bounding box center [849, 400] width 85 height 27
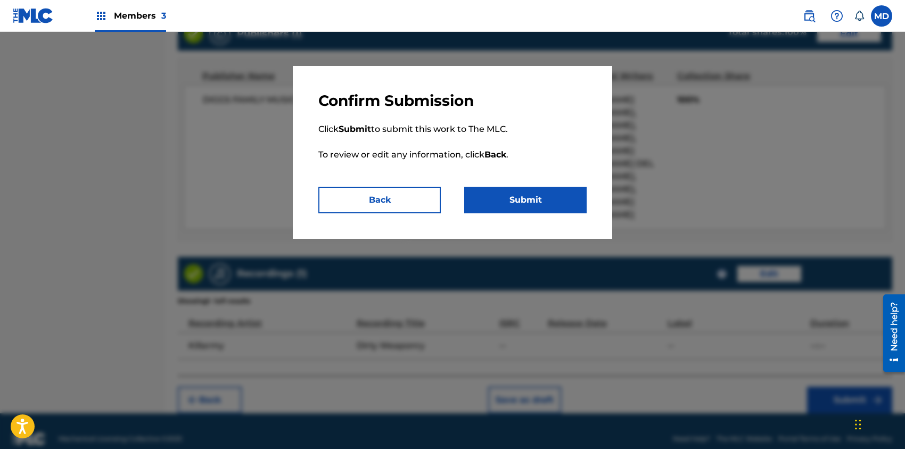
click at [516, 205] on button "Submit" at bounding box center [525, 200] width 122 height 27
